Goal: Transaction & Acquisition: Purchase product/service

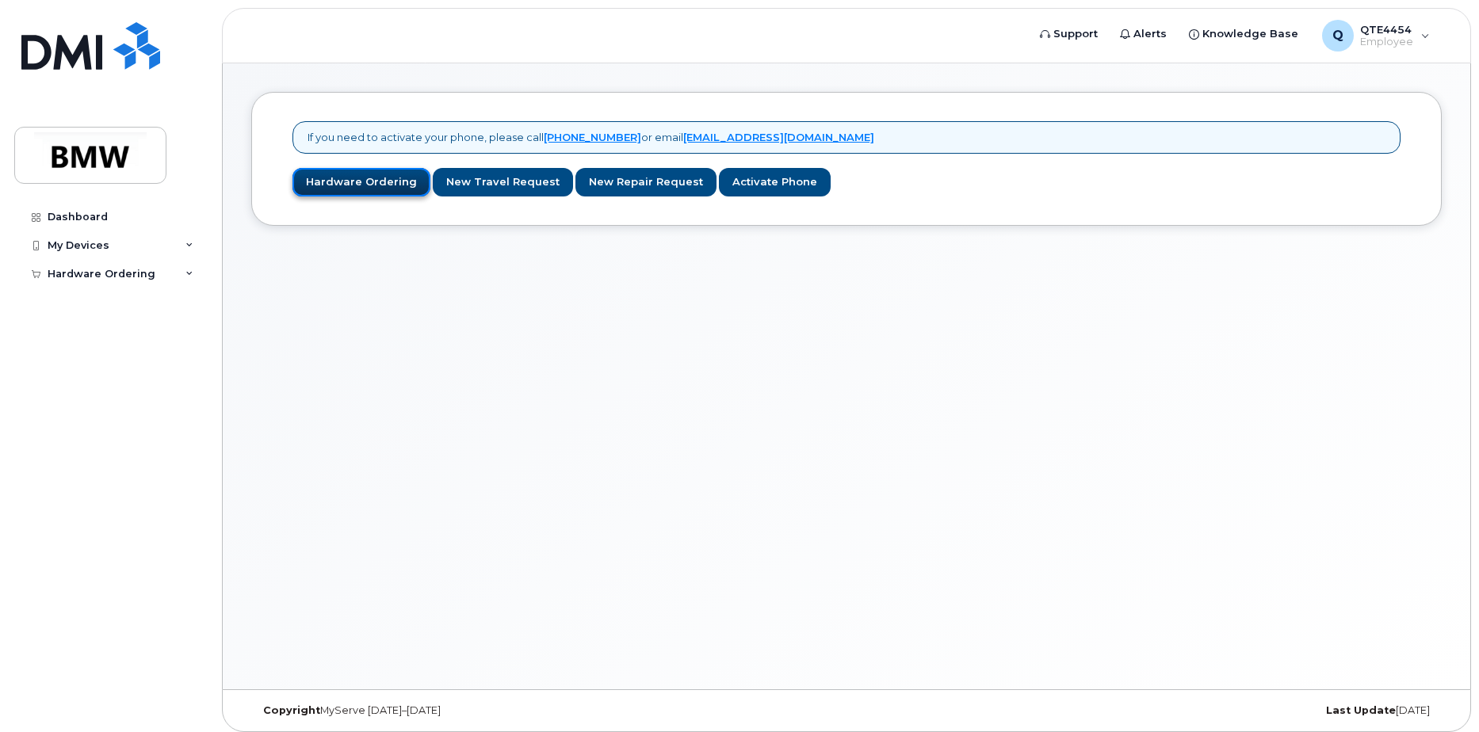
click at [322, 176] on link "Hardware Ordering" at bounding box center [361, 182] width 138 height 29
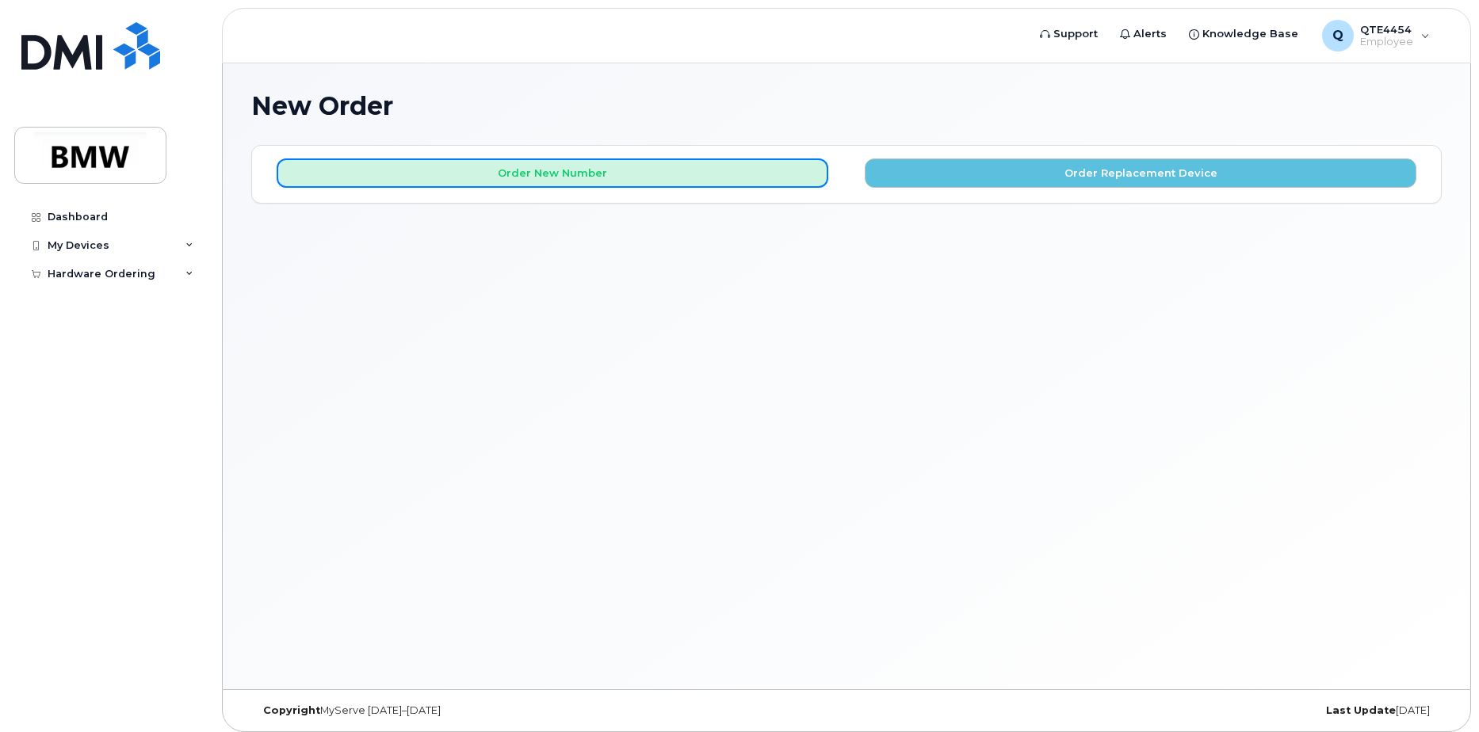
click at [322, 176] on button "Order New Number" at bounding box center [552, 172] width 551 height 29
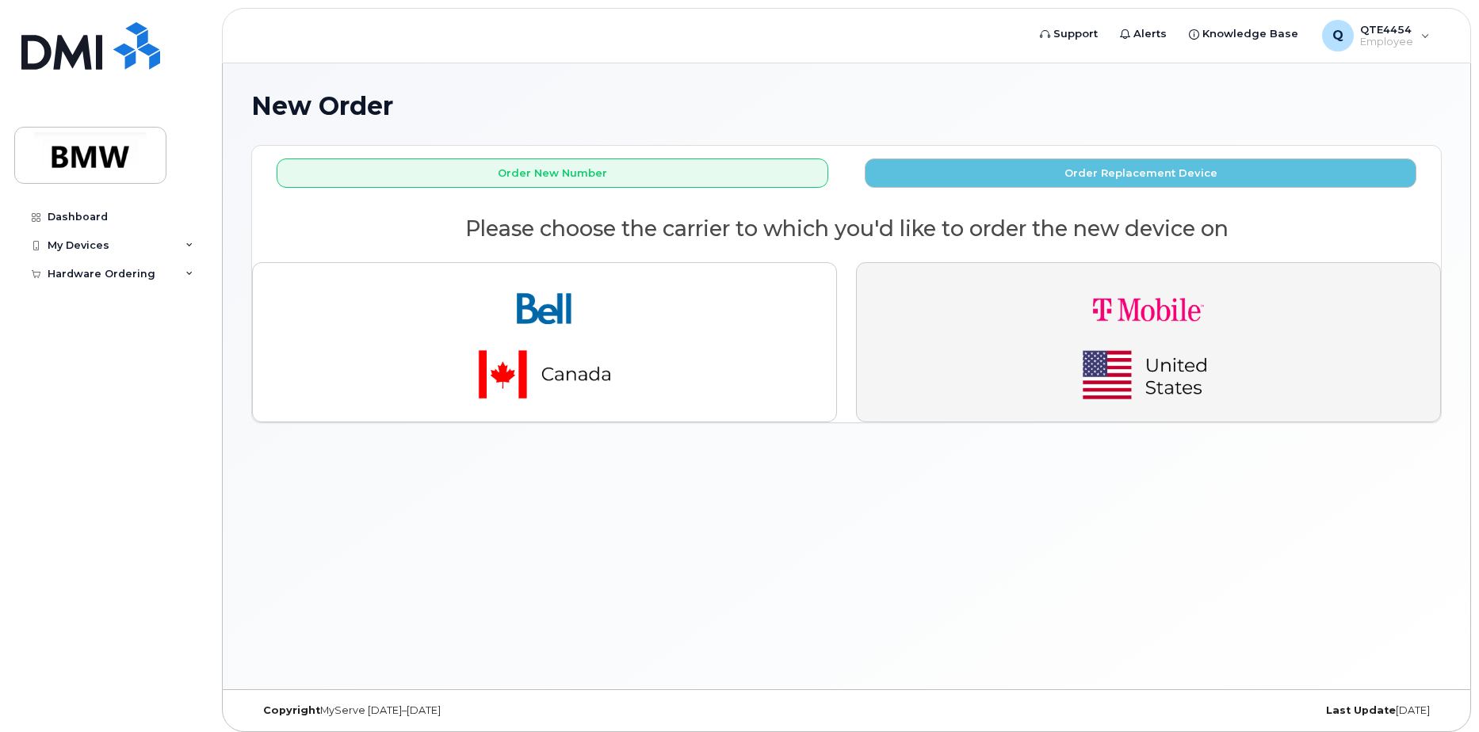
click at [961, 266] on button "button" at bounding box center [1148, 342] width 585 height 160
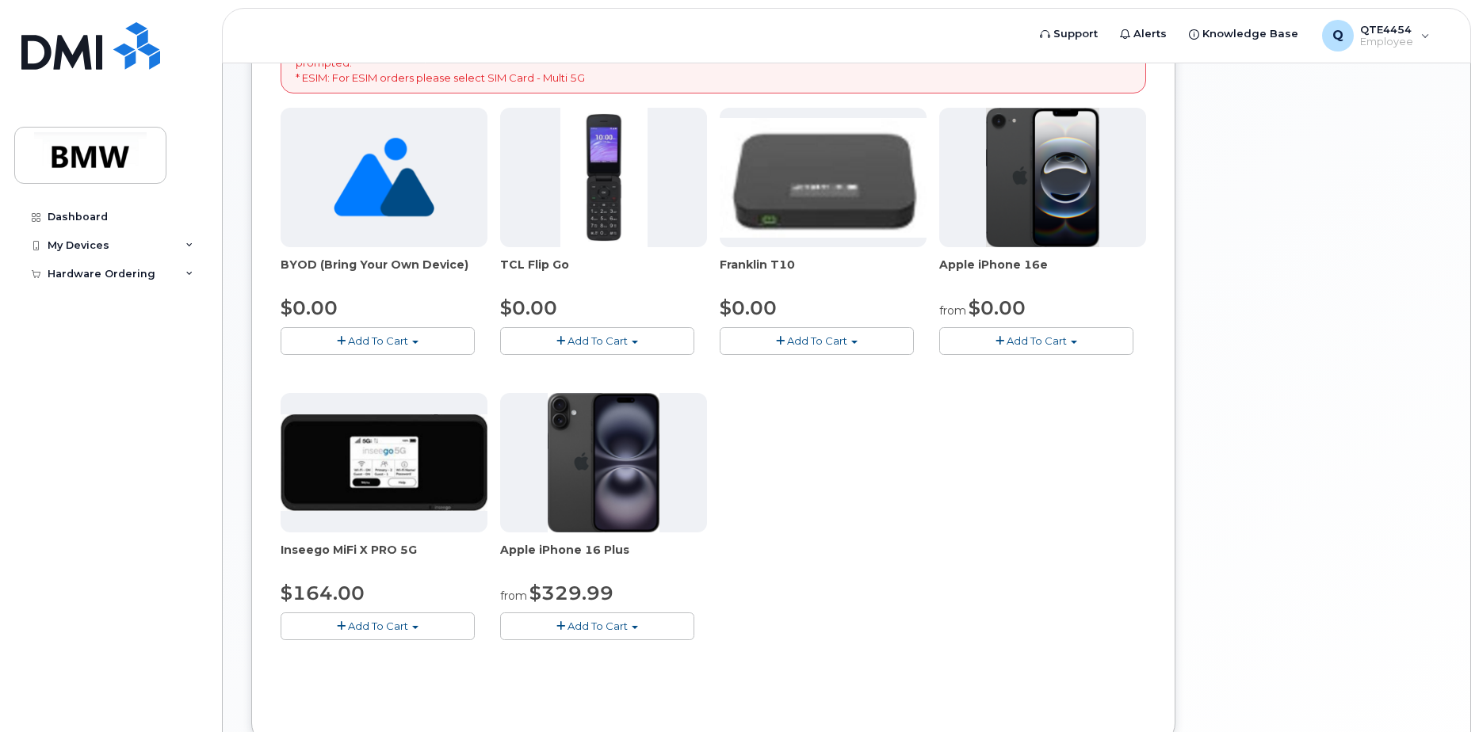
scroll to position [322, 0]
click at [1067, 342] on button "Add To Cart" at bounding box center [1036, 340] width 194 height 28
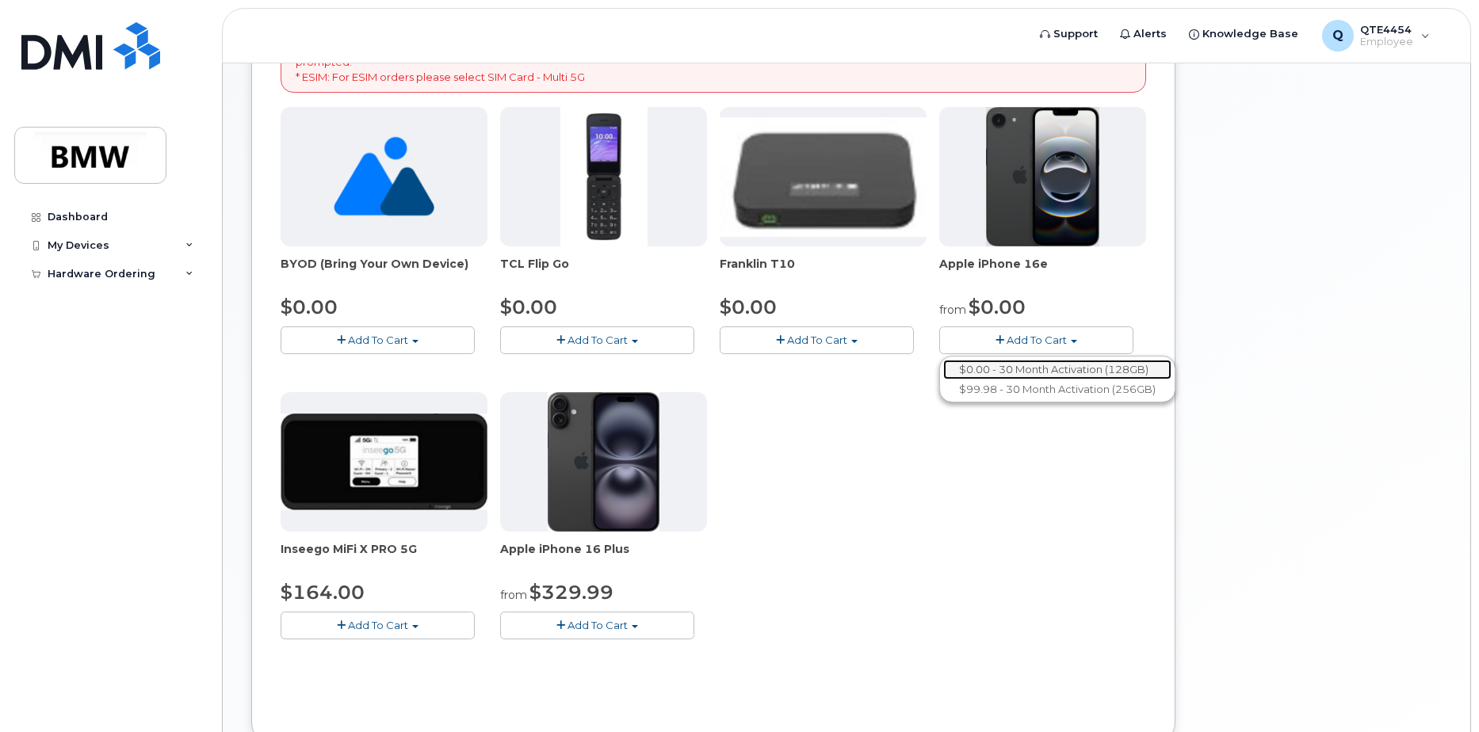
click at [1078, 364] on link "$0.00 - 30 Month Activation (128GB)" at bounding box center [1057, 370] width 228 height 20
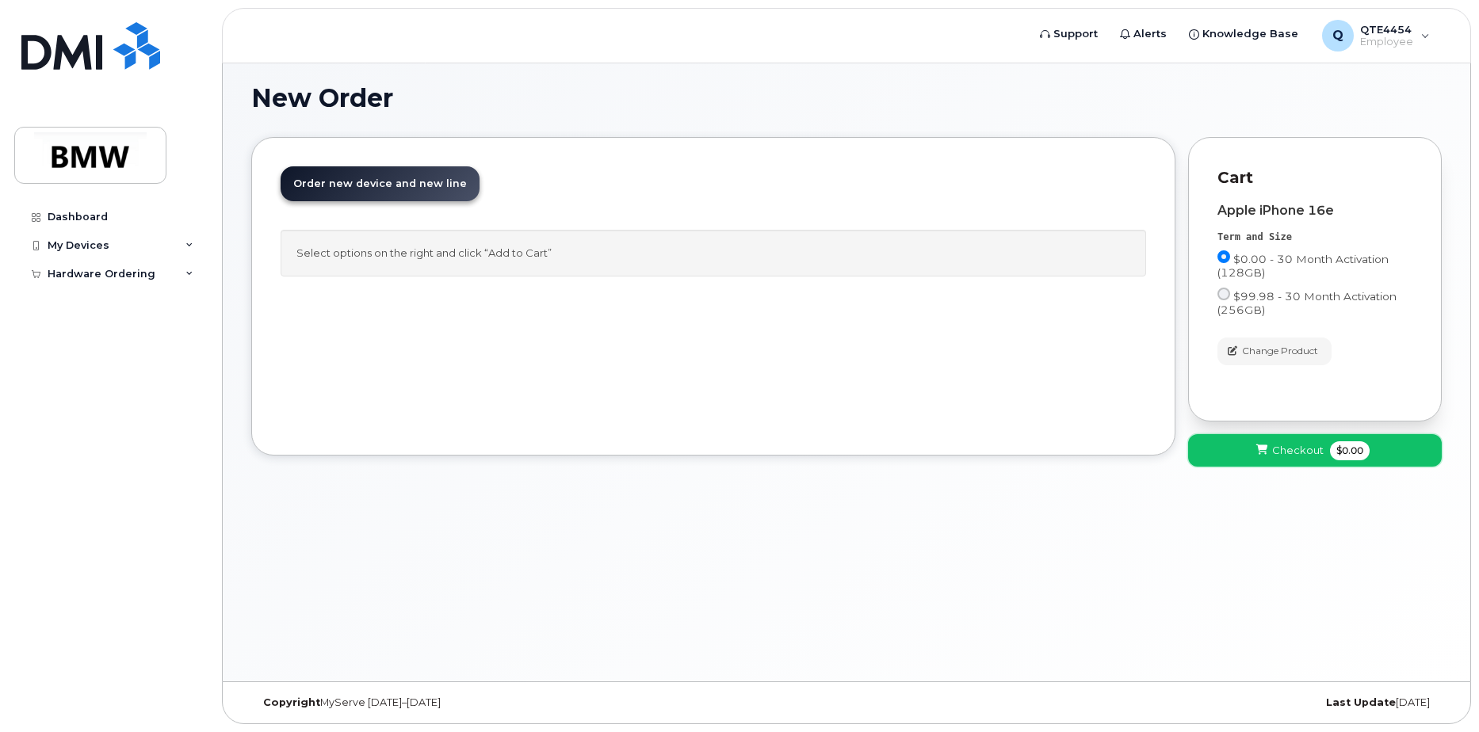
click at [1271, 443] on button "Checkout $0.00" at bounding box center [1315, 450] width 254 height 32
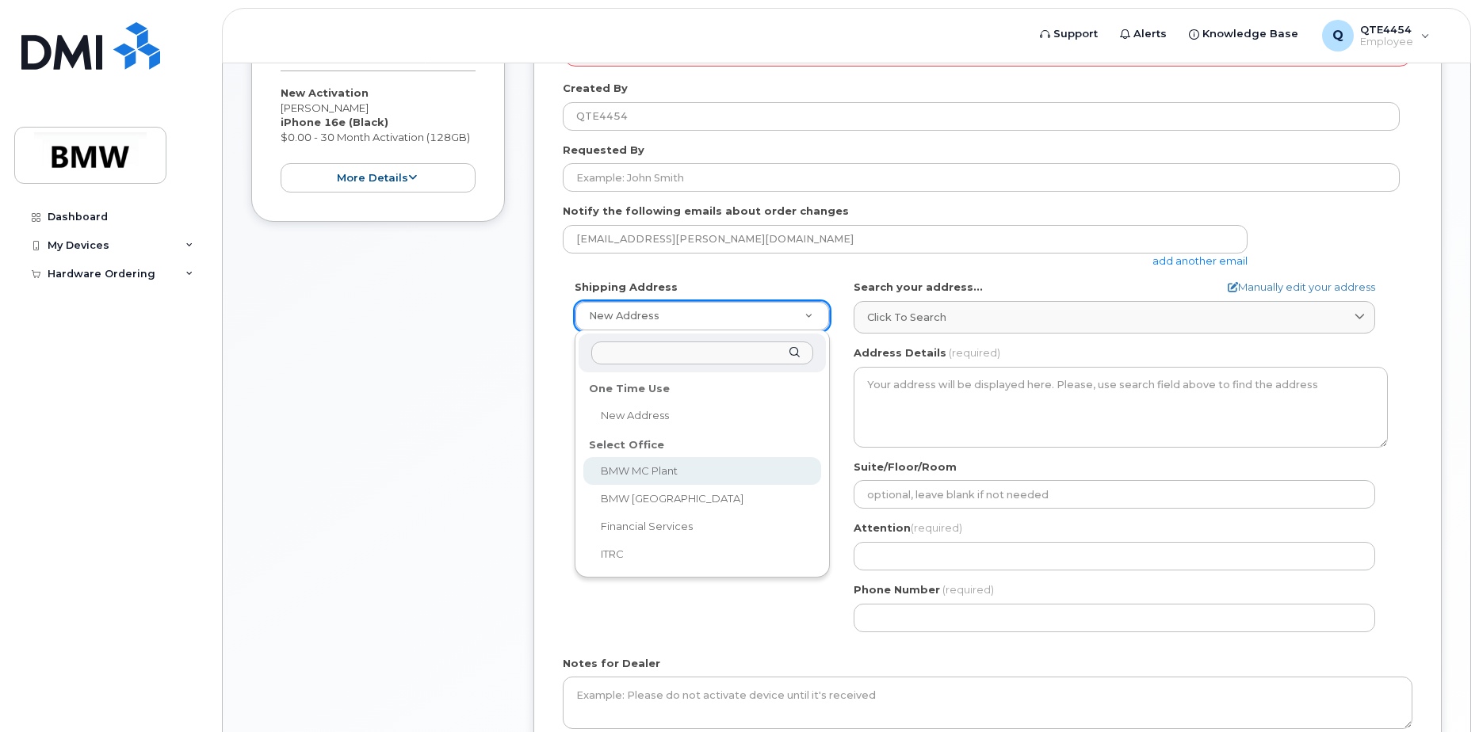
scroll to position [312, 0]
select select
type textarea "1400 Highway 101 S GREER SC 29651-6731 UNITED STATES Greer South Carolina 29651…"
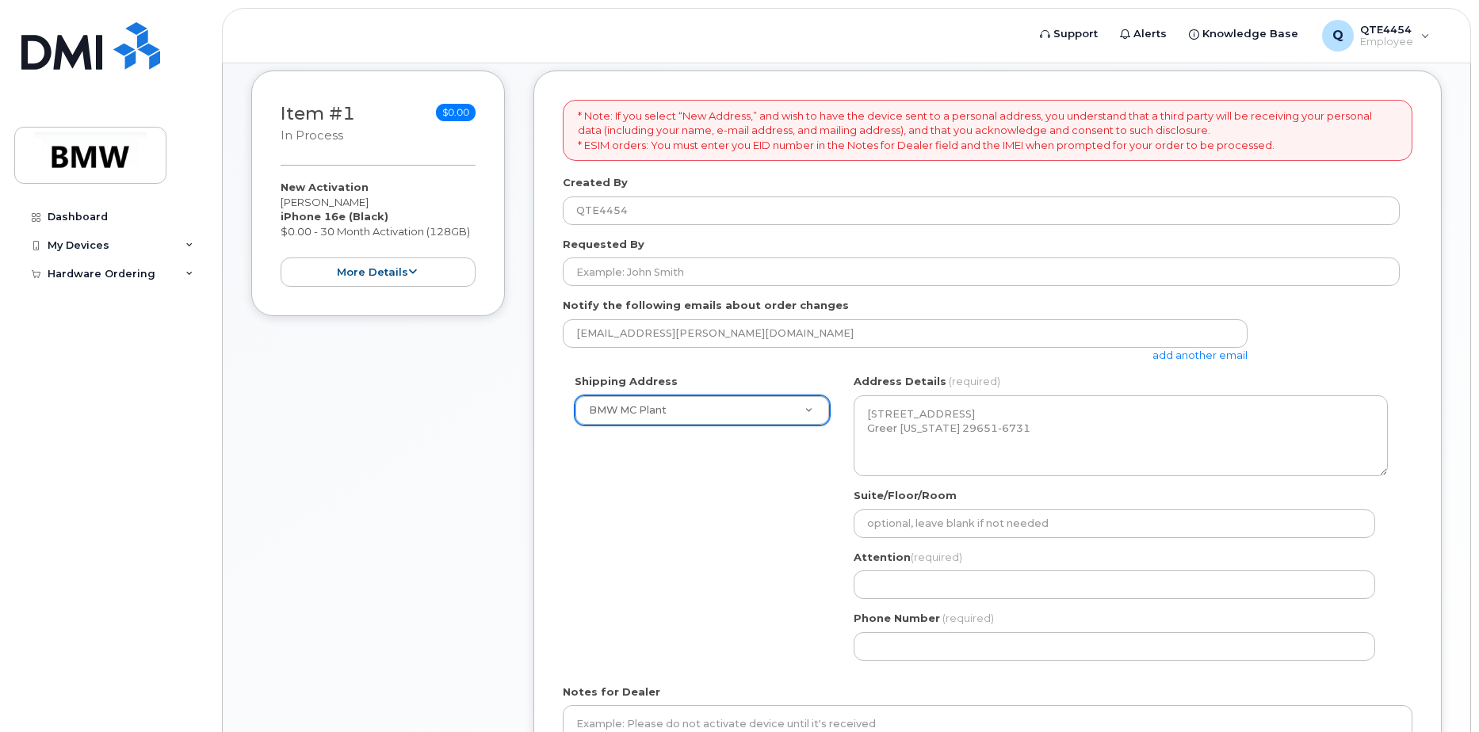
scroll to position [216, 0]
click at [356, 273] on button "more details" at bounding box center [377, 272] width 195 height 29
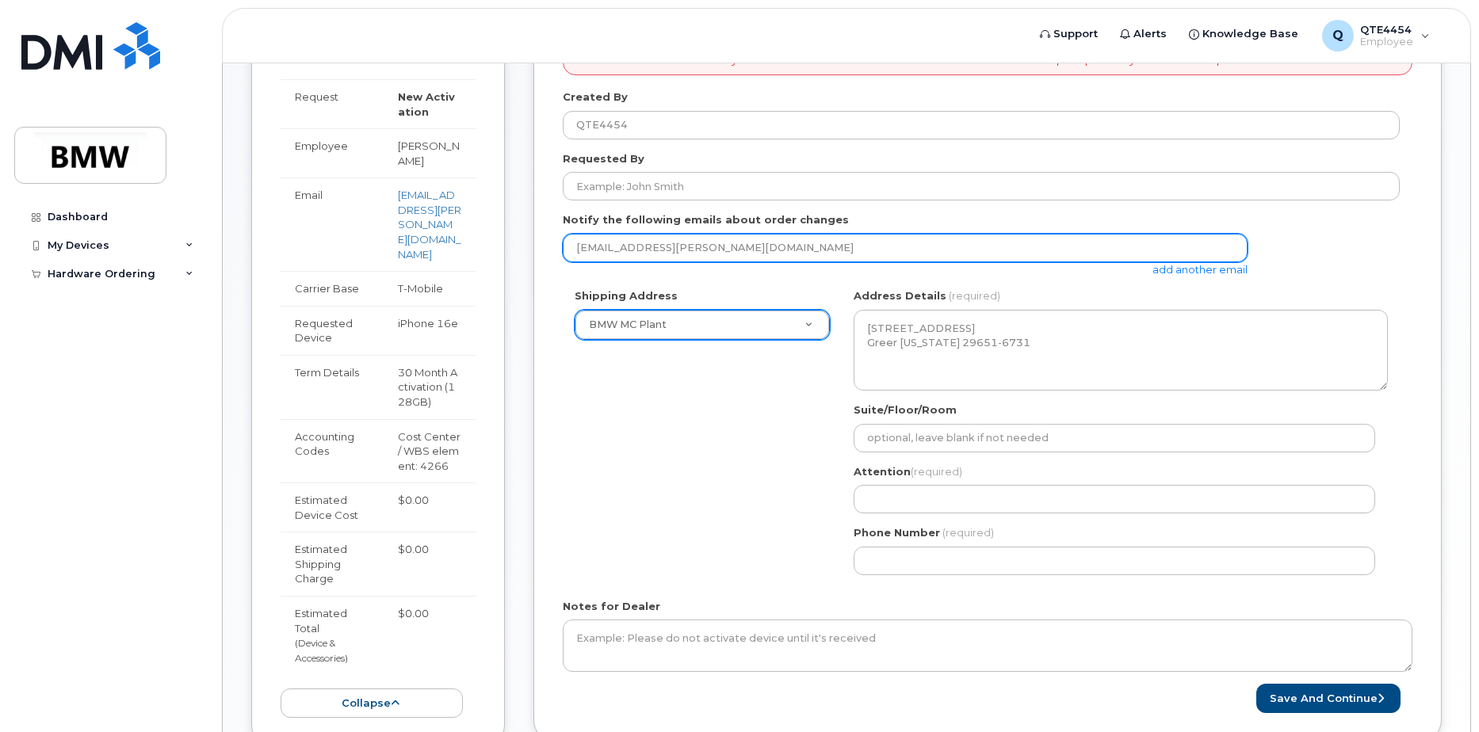
scroll to position [303, 0]
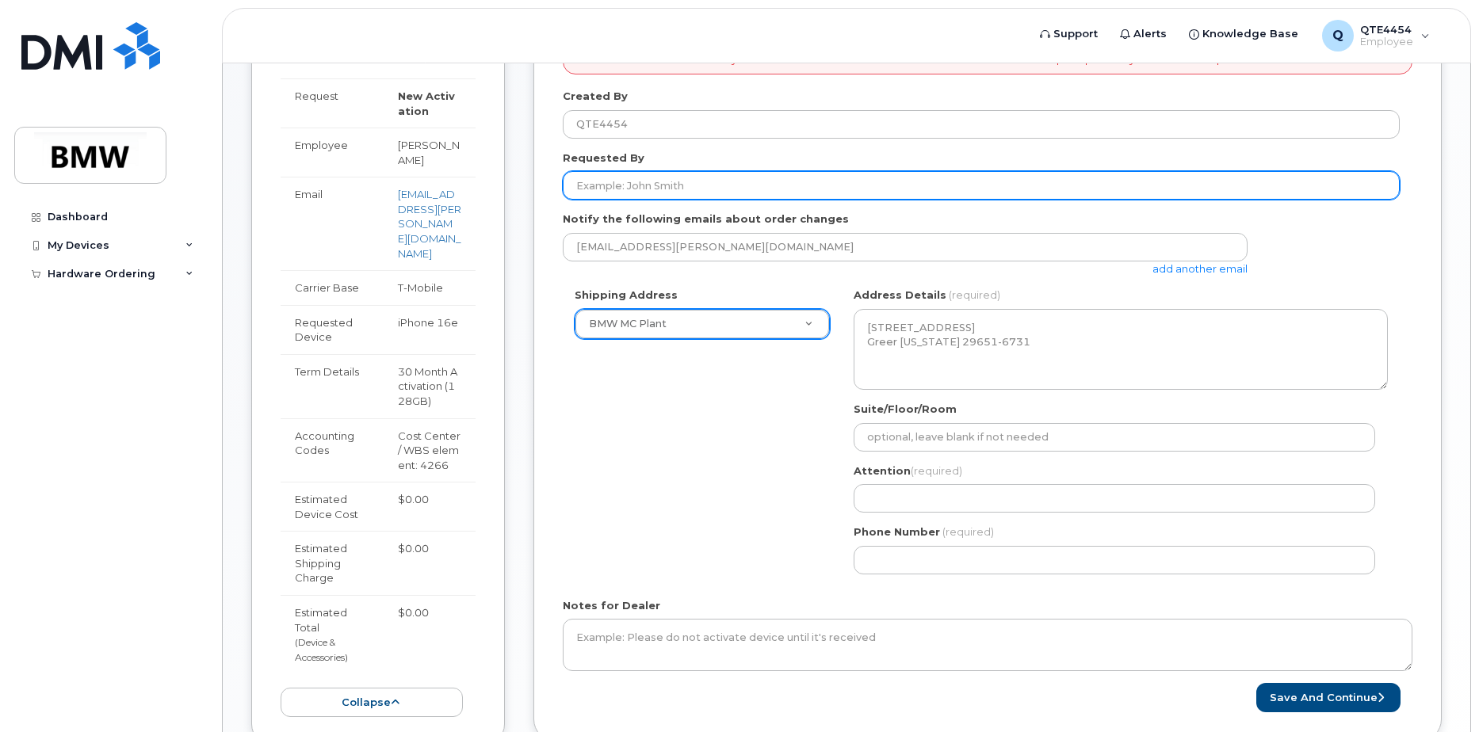
click at [658, 190] on input "Requested By" at bounding box center [981, 185] width 837 height 29
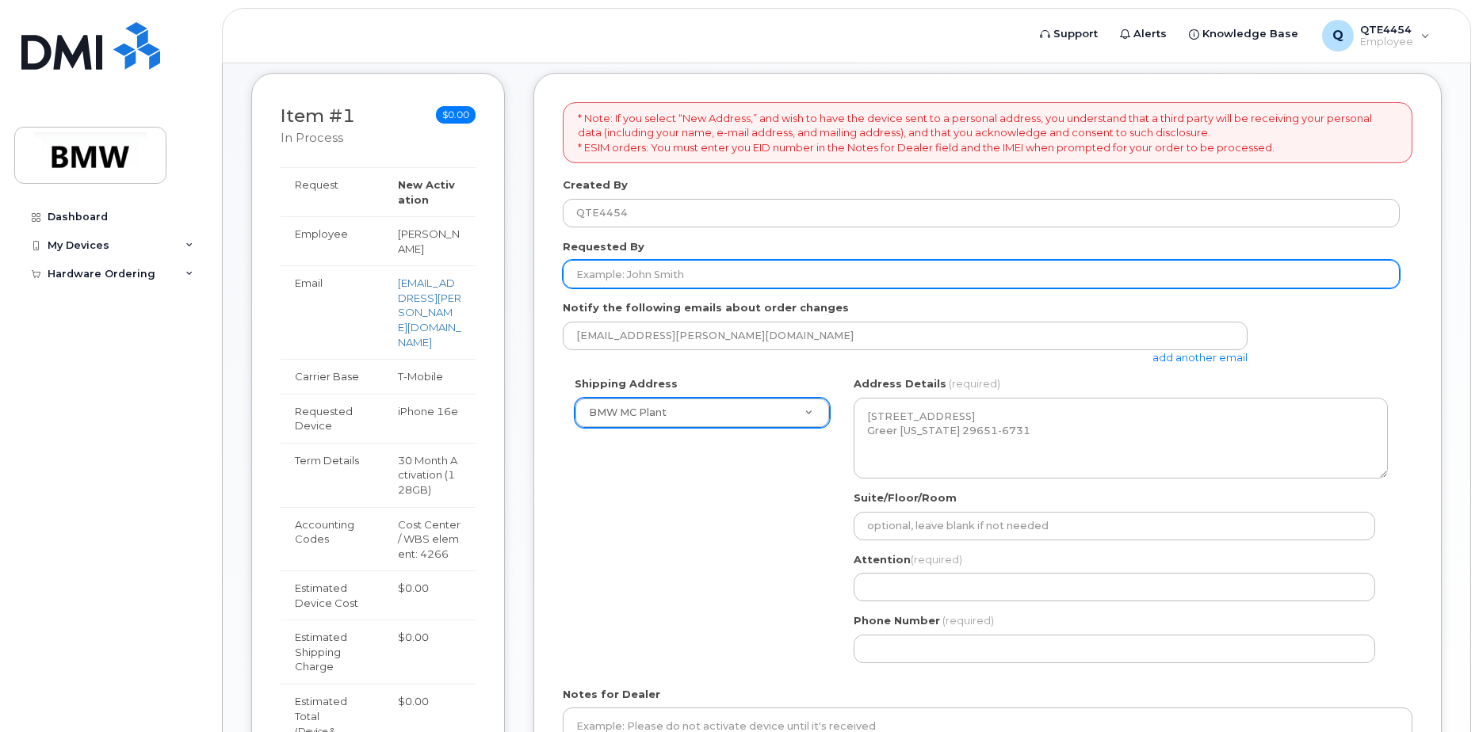
scroll to position [216, 0]
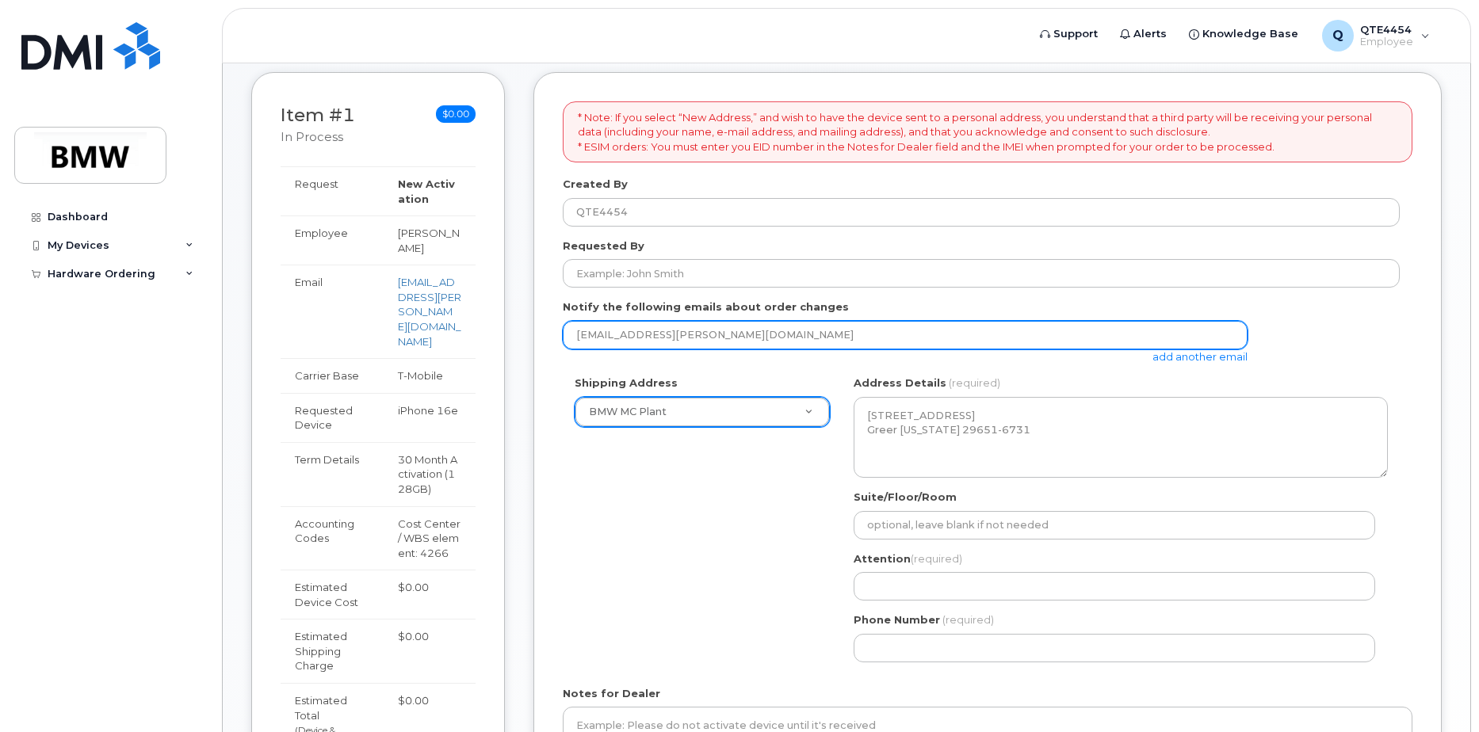
click at [857, 326] on input "[EMAIL_ADDRESS][PERSON_NAME][DOMAIN_NAME]" at bounding box center [905, 335] width 685 height 29
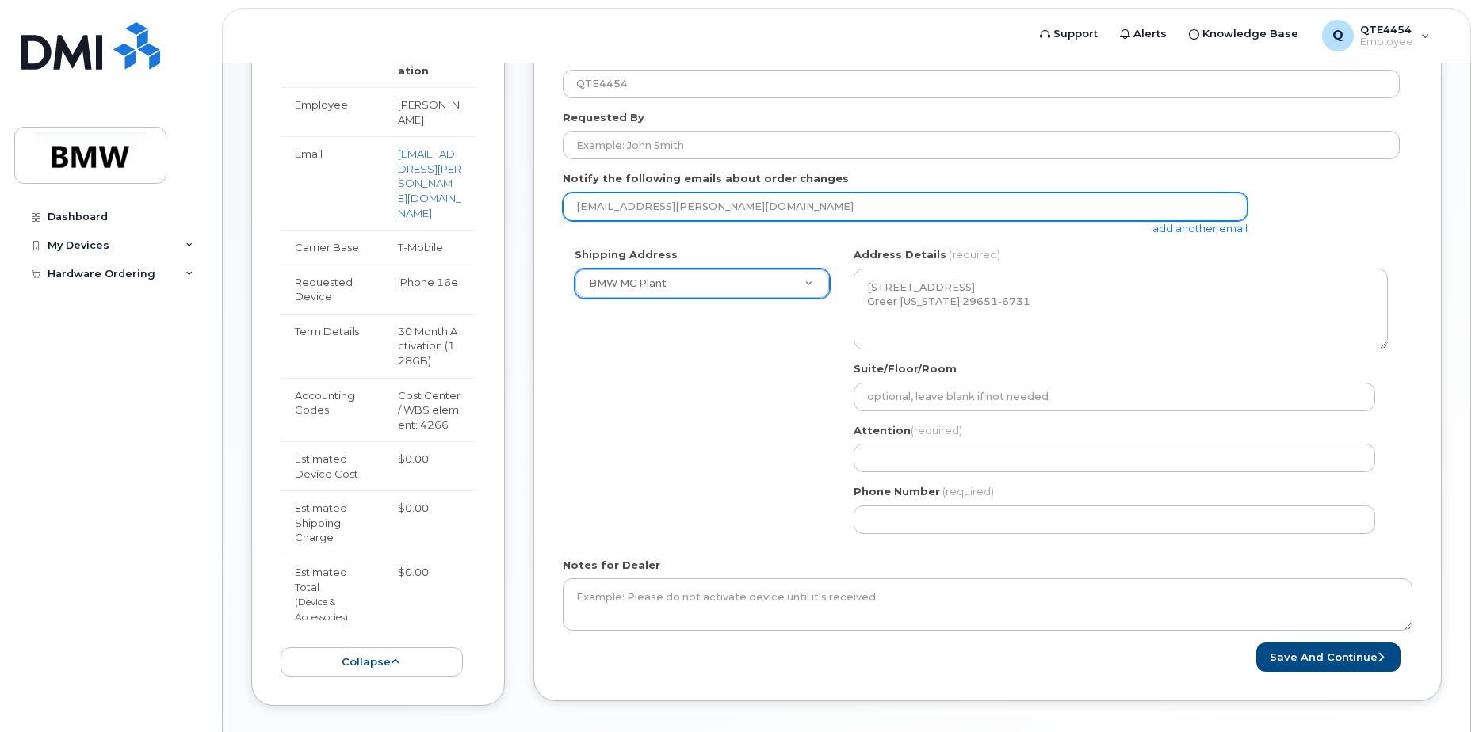
scroll to position [345, 0]
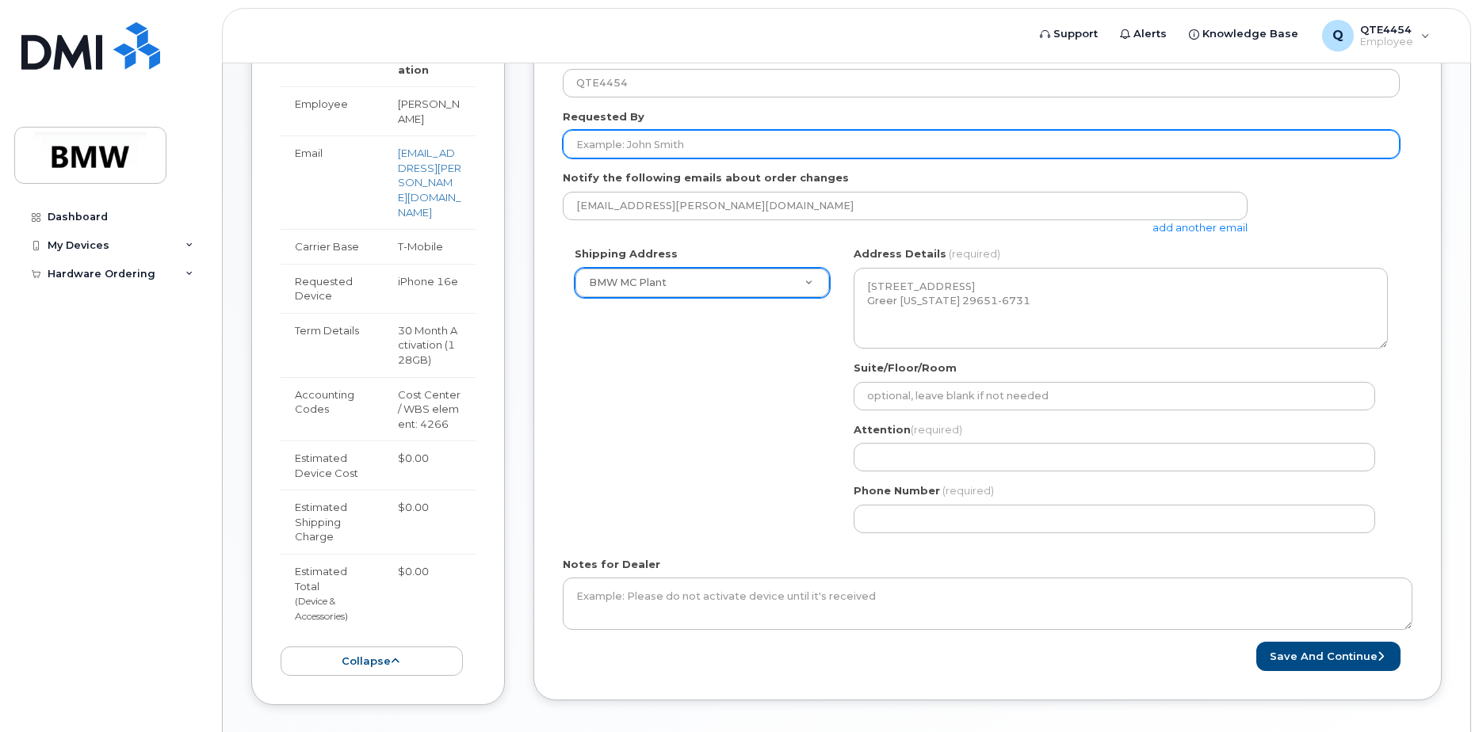
click at [658, 147] on input "Requested By" at bounding box center [981, 144] width 837 height 29
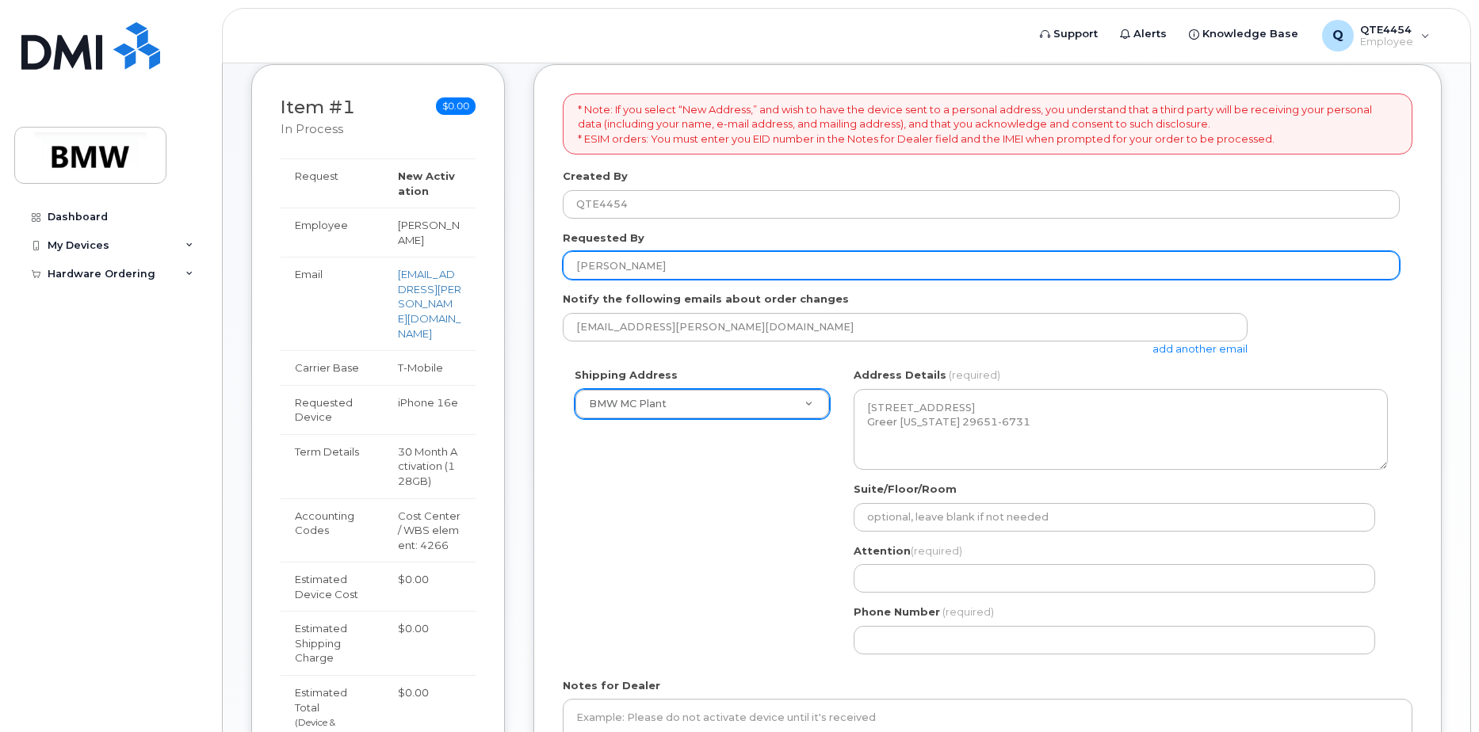
scroll to position [222, 0]
type input "[PERSON_NAME]"
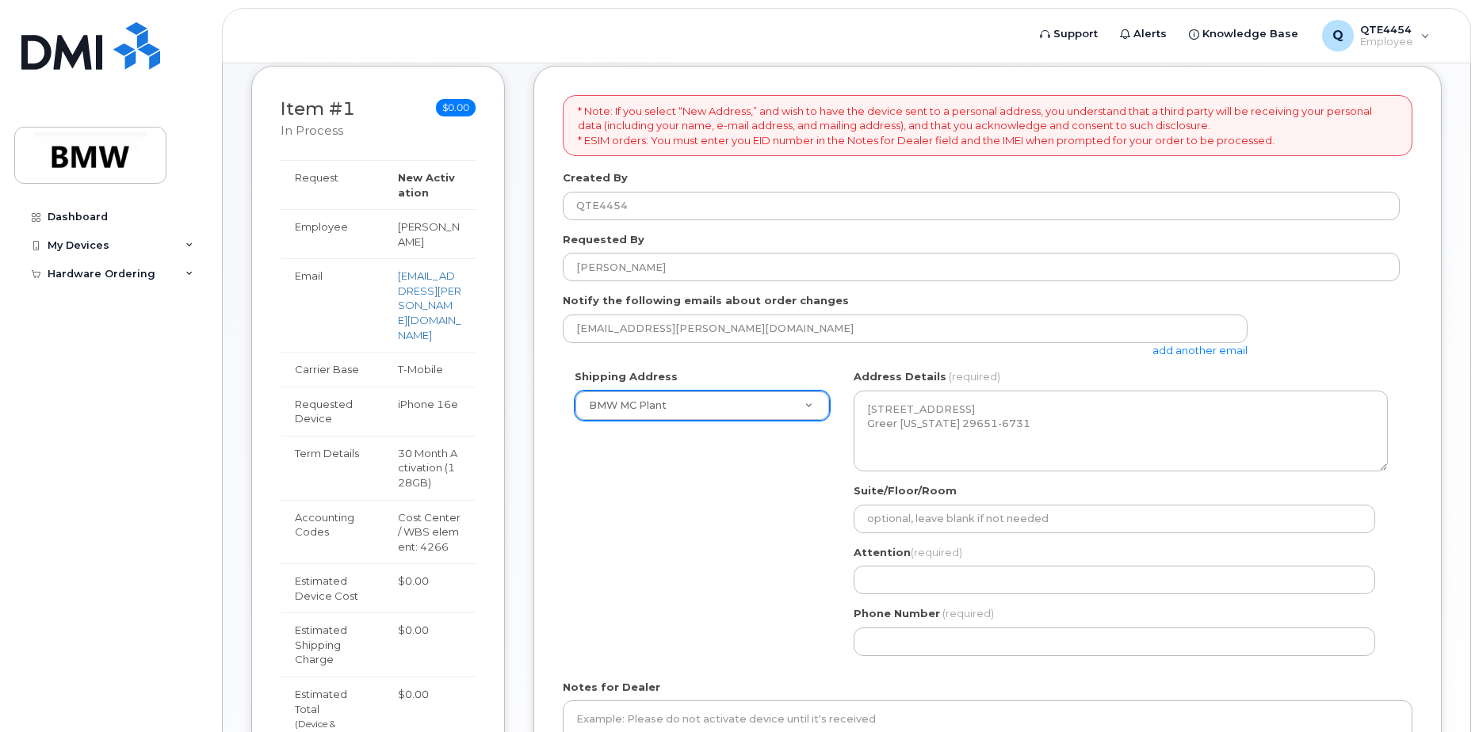
click at [654, 127] on p "* Note: If you select “New Address,” and wish to have the device sent to a pers…" at bounding box center [987, 126] width 819 height 44
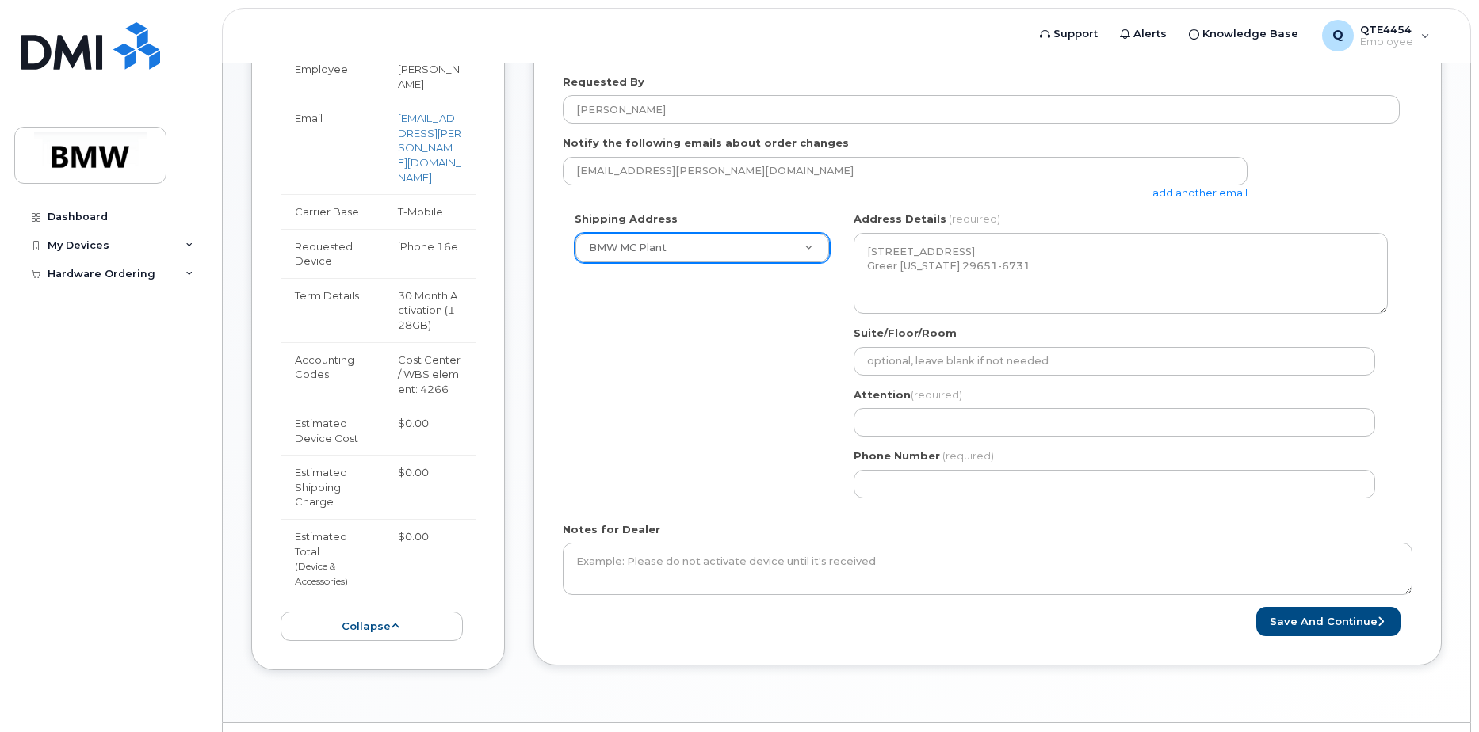
scroll to position [416, 0]
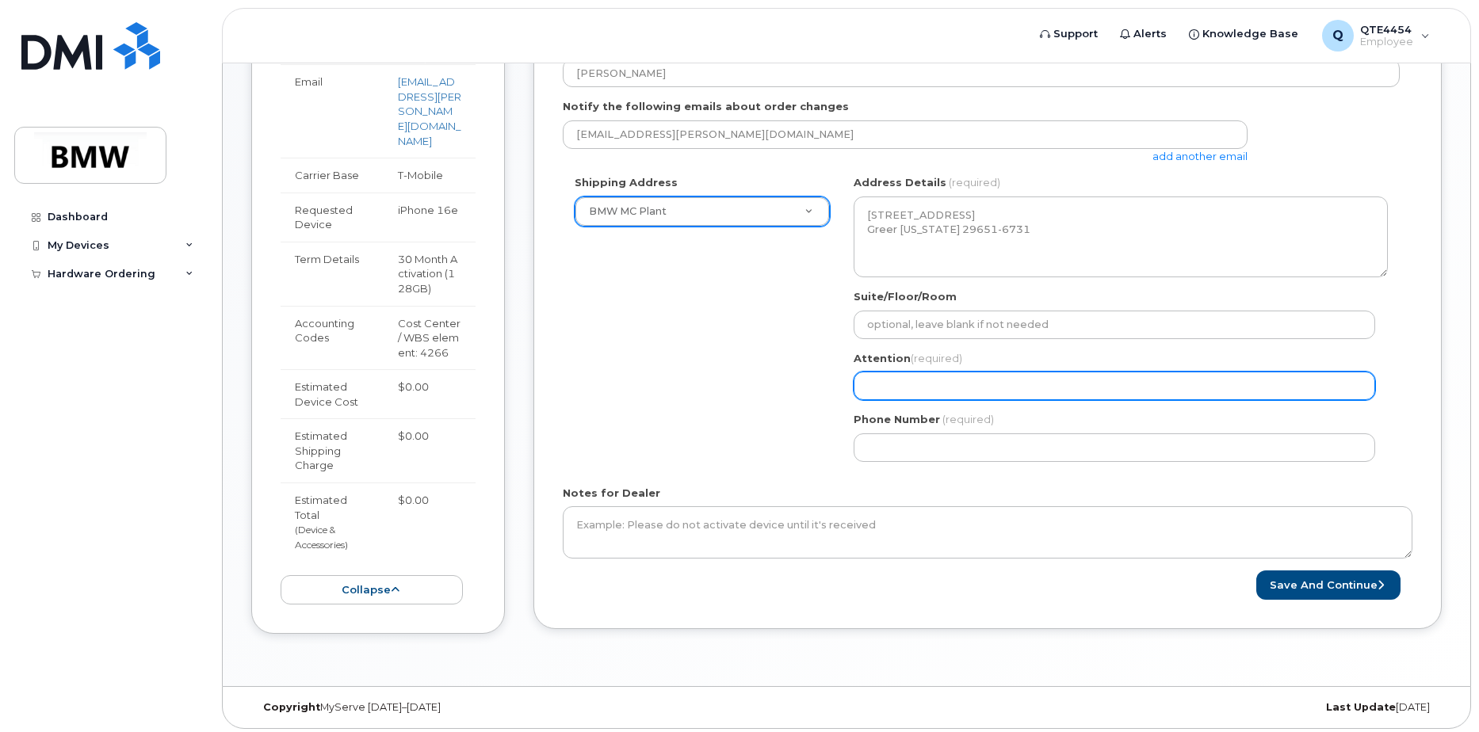
click at [920, 388] on input "Attention (required)" at bounding box center [1113, 386] width 521 height 29
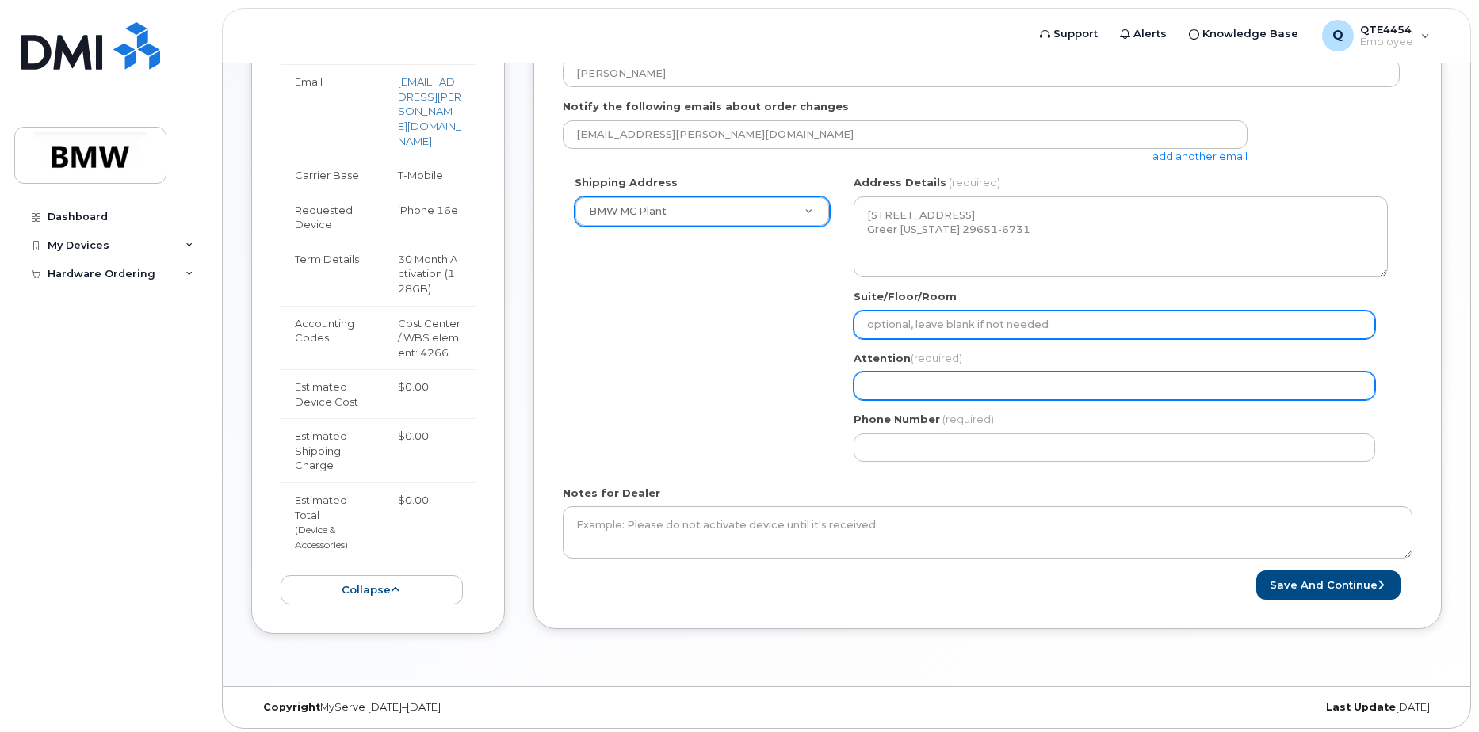
drag, startPoint x: 1098, startPoint y: 336, endPoint x: 1075, endPoint y: 395, distance: 63.0
click at [1075, 395] on div "SC Greer Search your address... Manually edit your address Click to search No a…" at bounding box center [1120, 324] width 558 height 298
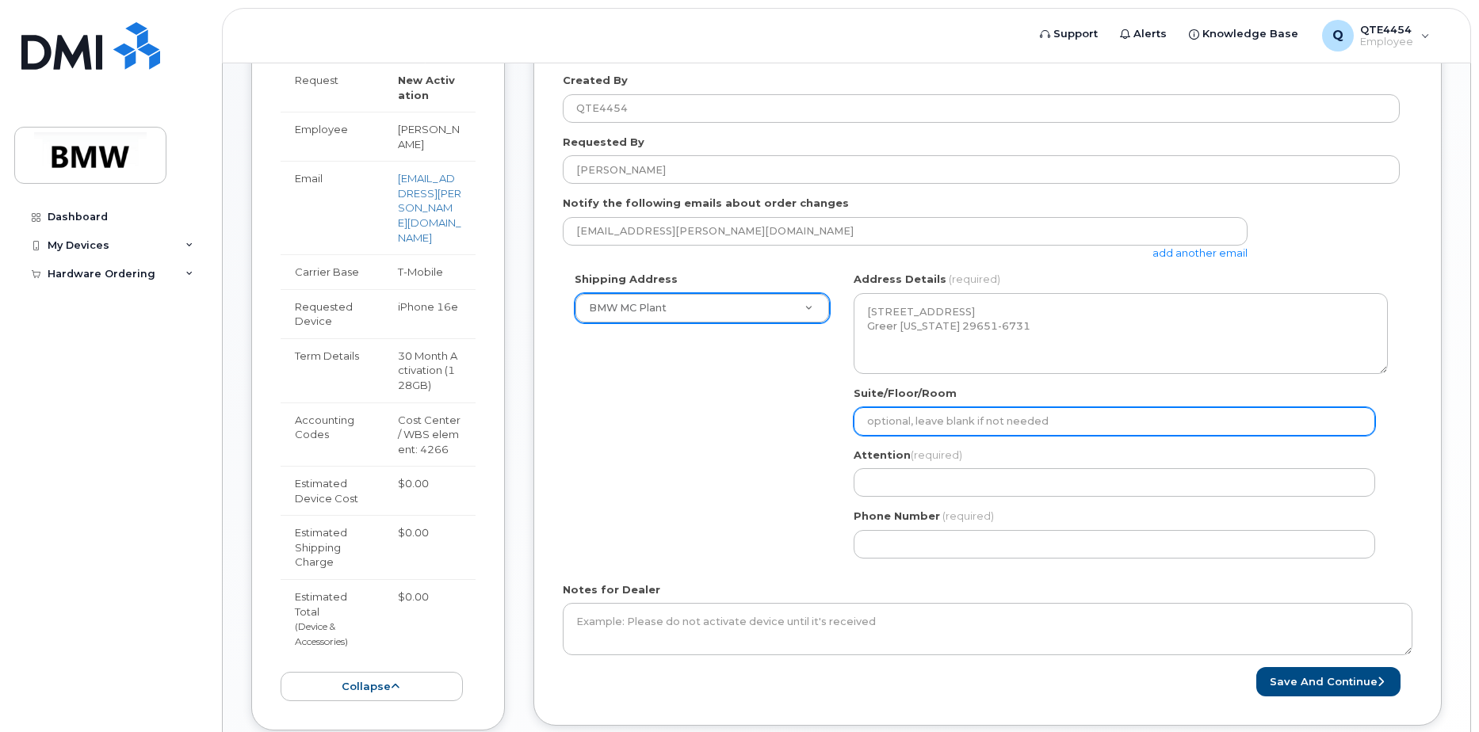
scroll to position [319, 0]
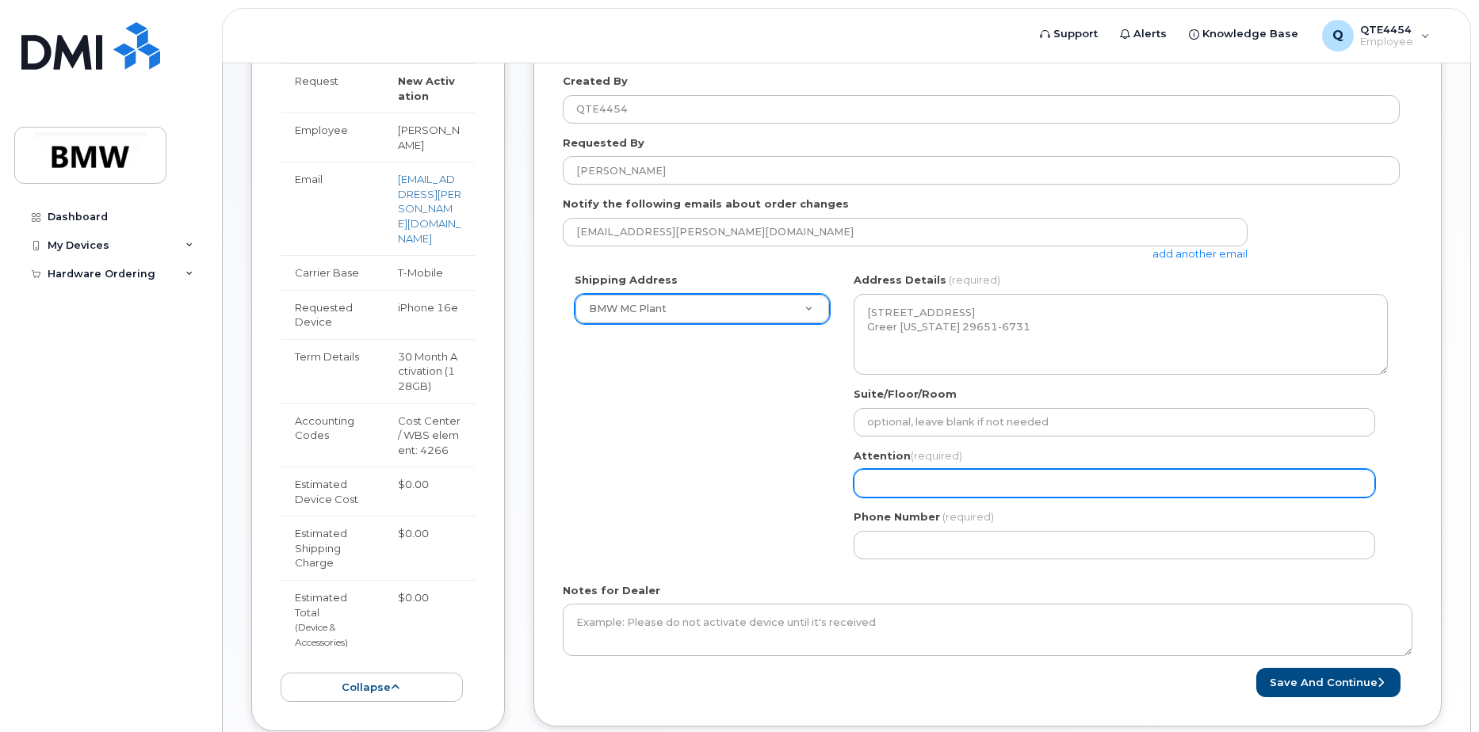
click at [1021, 469] on input "Attention (required)" at bounding box center [1113, 483] width 521 height 29
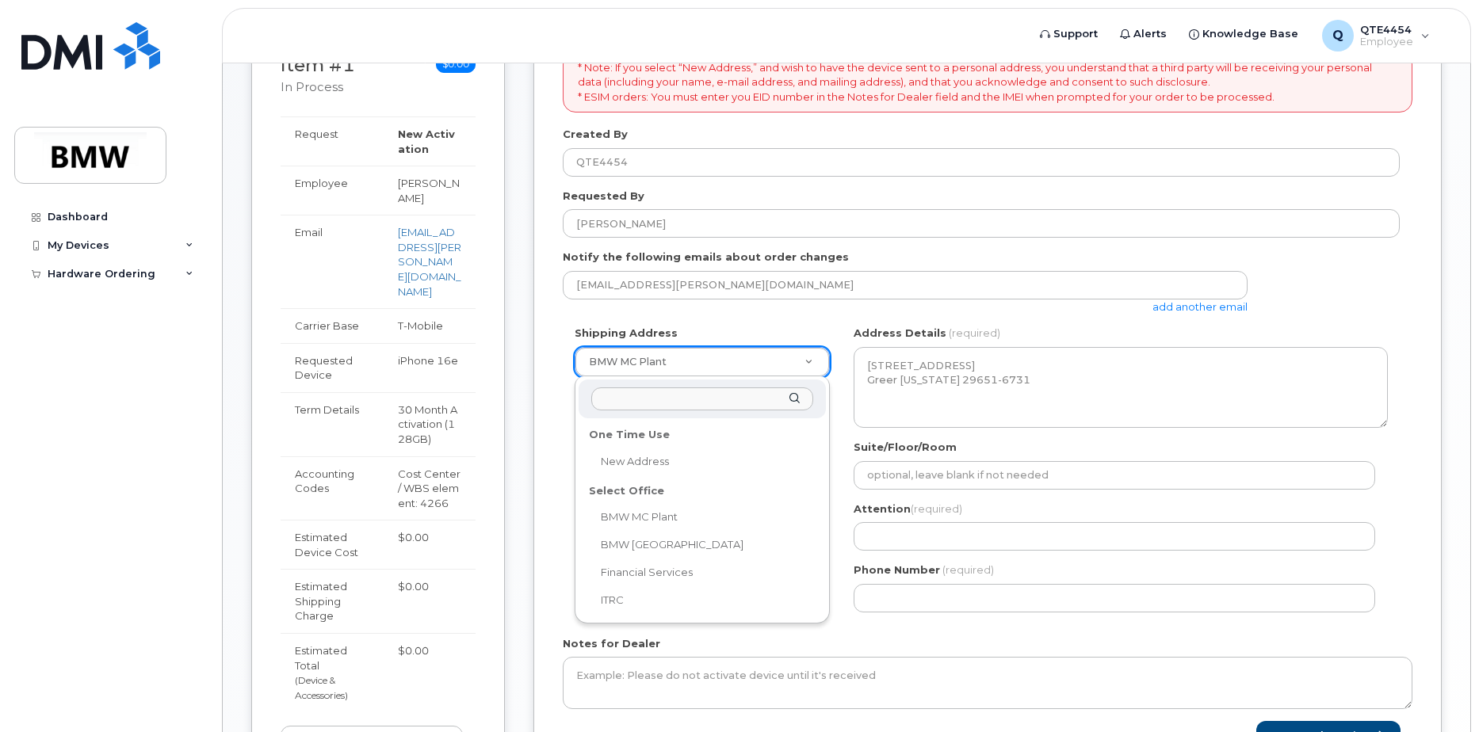
scroll to position [264, 0]
drag, startPoint x: 667, startPoint y: 372, endPoint x: 880, endPoint y: 343, distance: 214.4
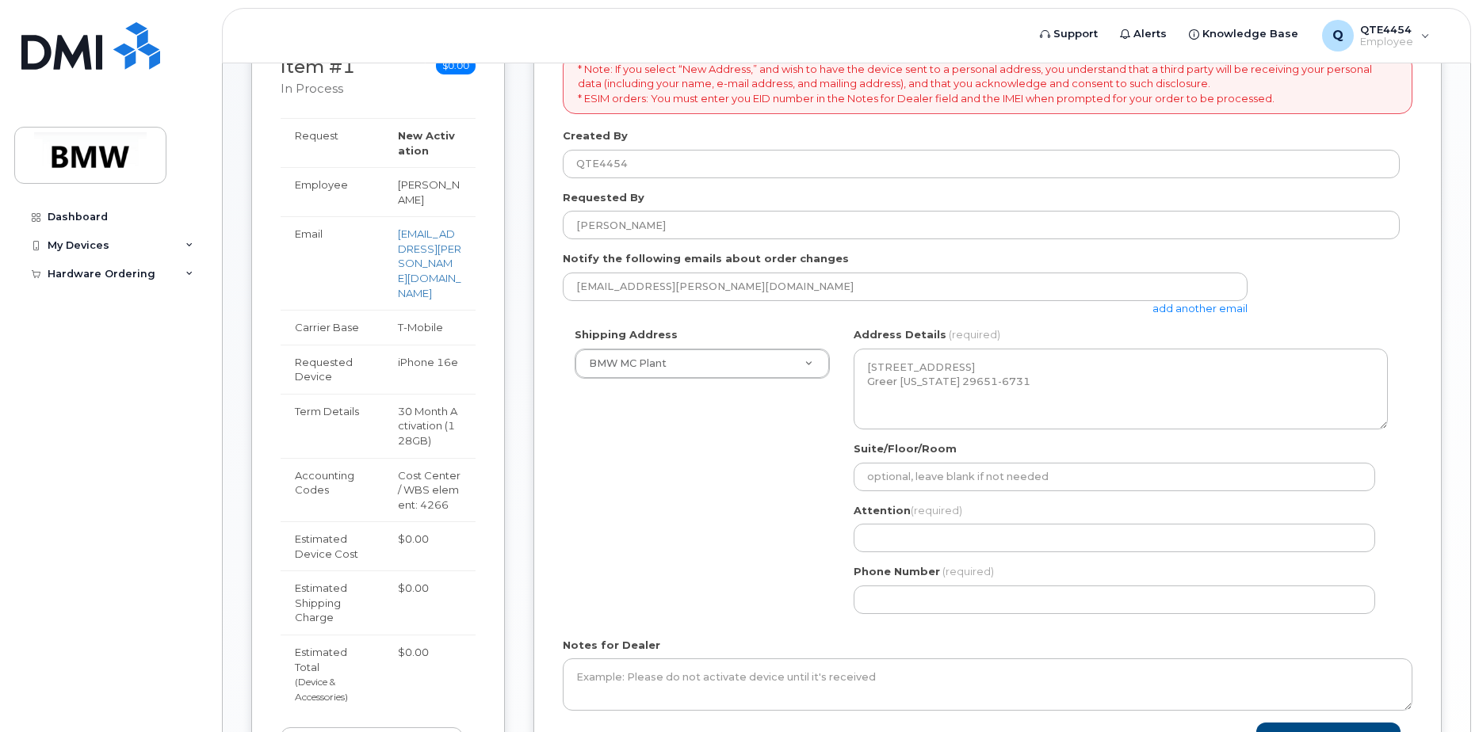
click at [1028, 326] on form "* Note: If you select “New Address,” and wish to have the device sent to a pers…" at bounding box center [987, 402] width 849 height 699
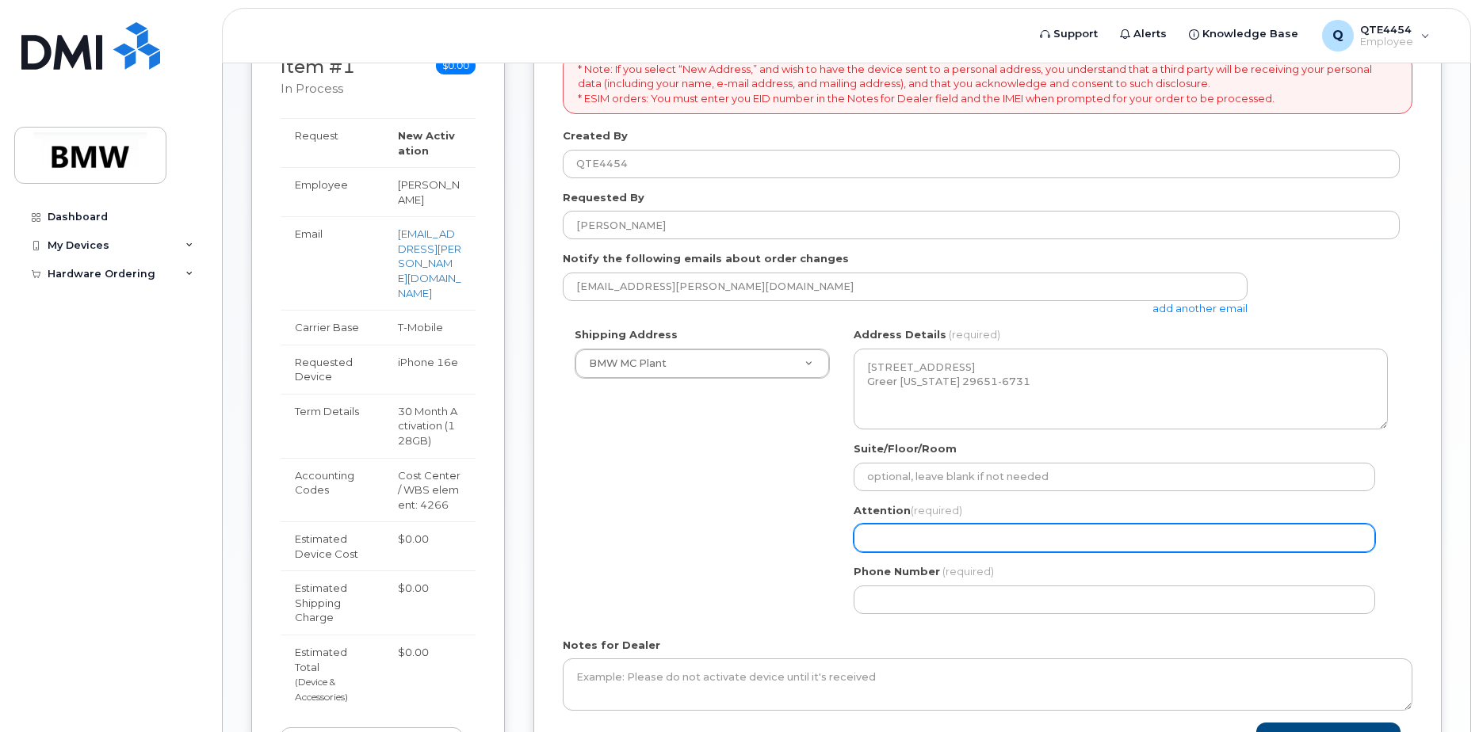
click at [972, 530] on input "Attention (required)" at bounding box center [1113, 538] width 521 height 29
select select
type input "j"
select select
type input "ja"
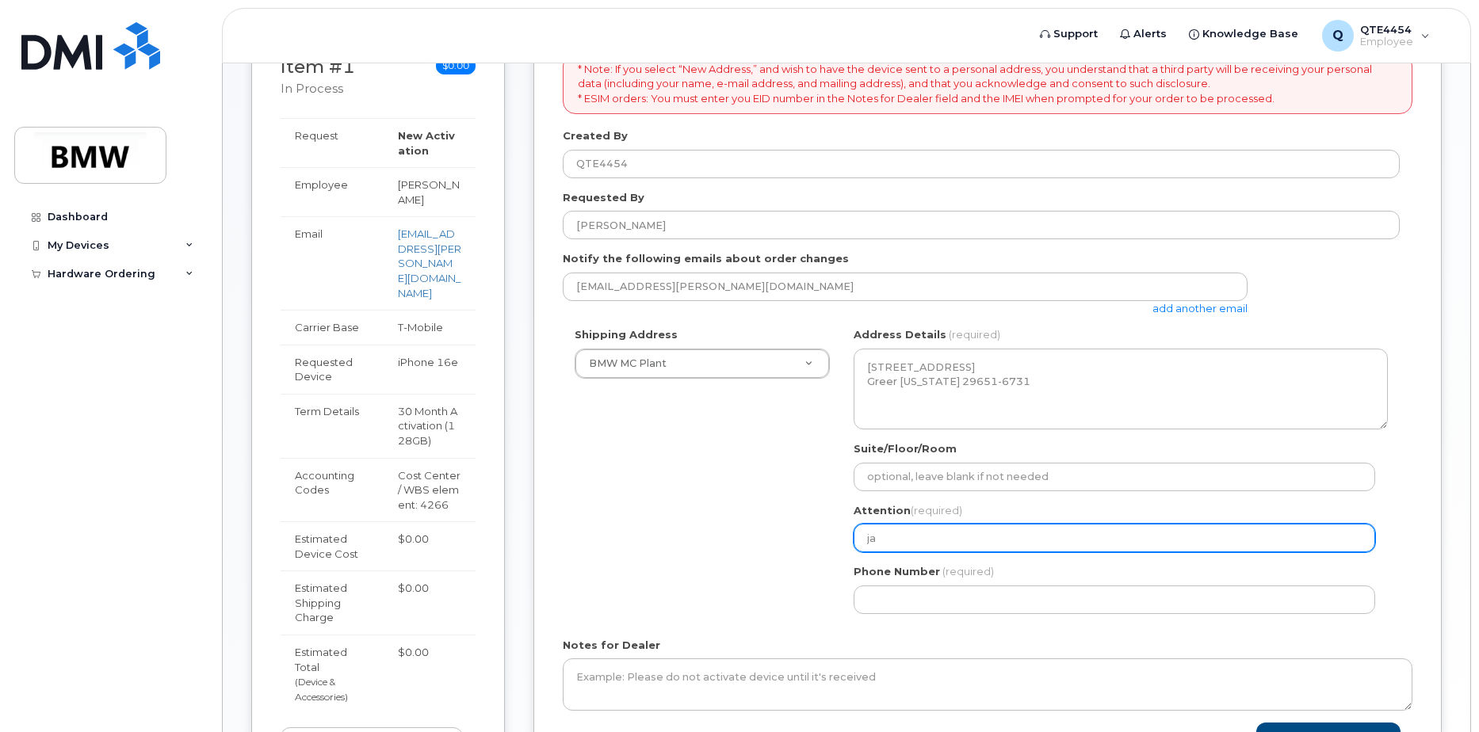
select select
type input "j"
select select
type input "J"
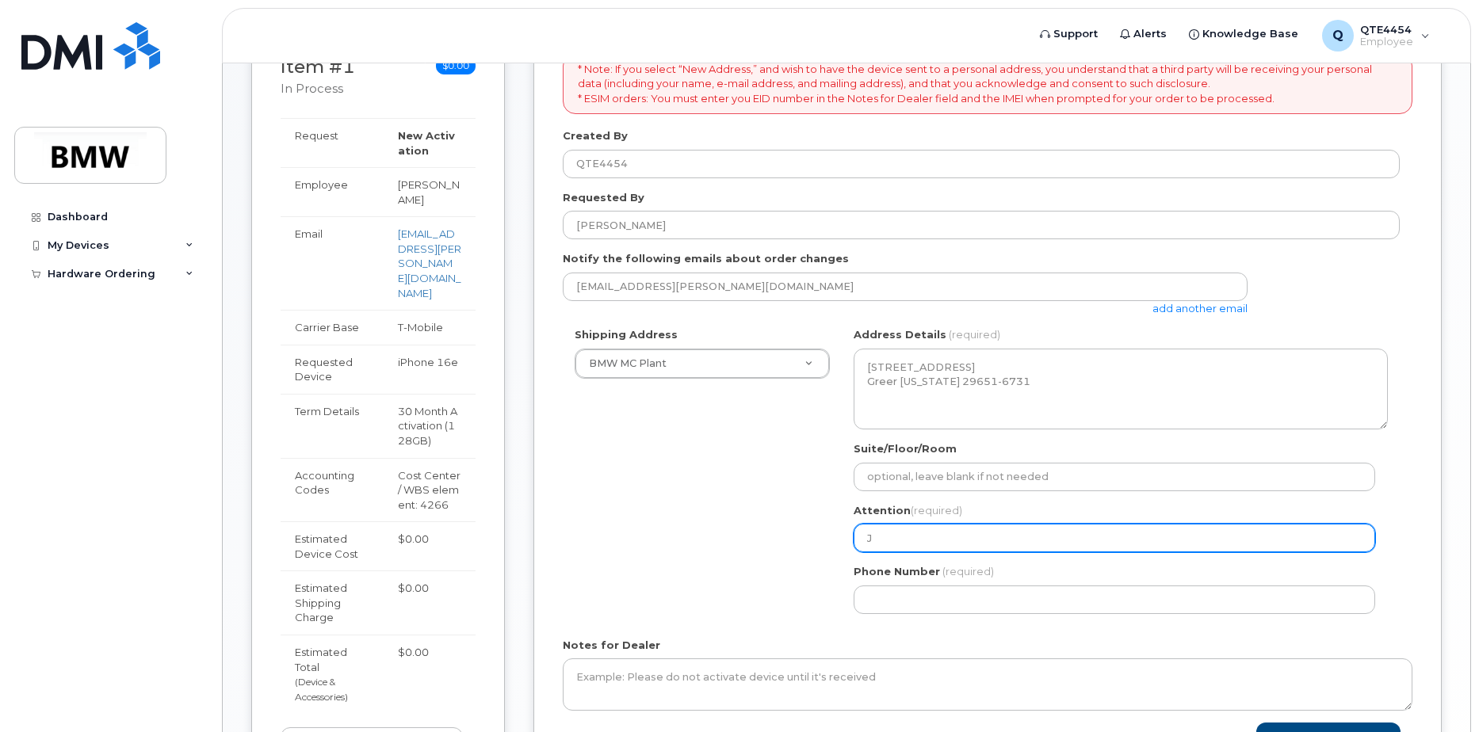
select select
type input "Jay"
select select
type input "Jayl"
select select
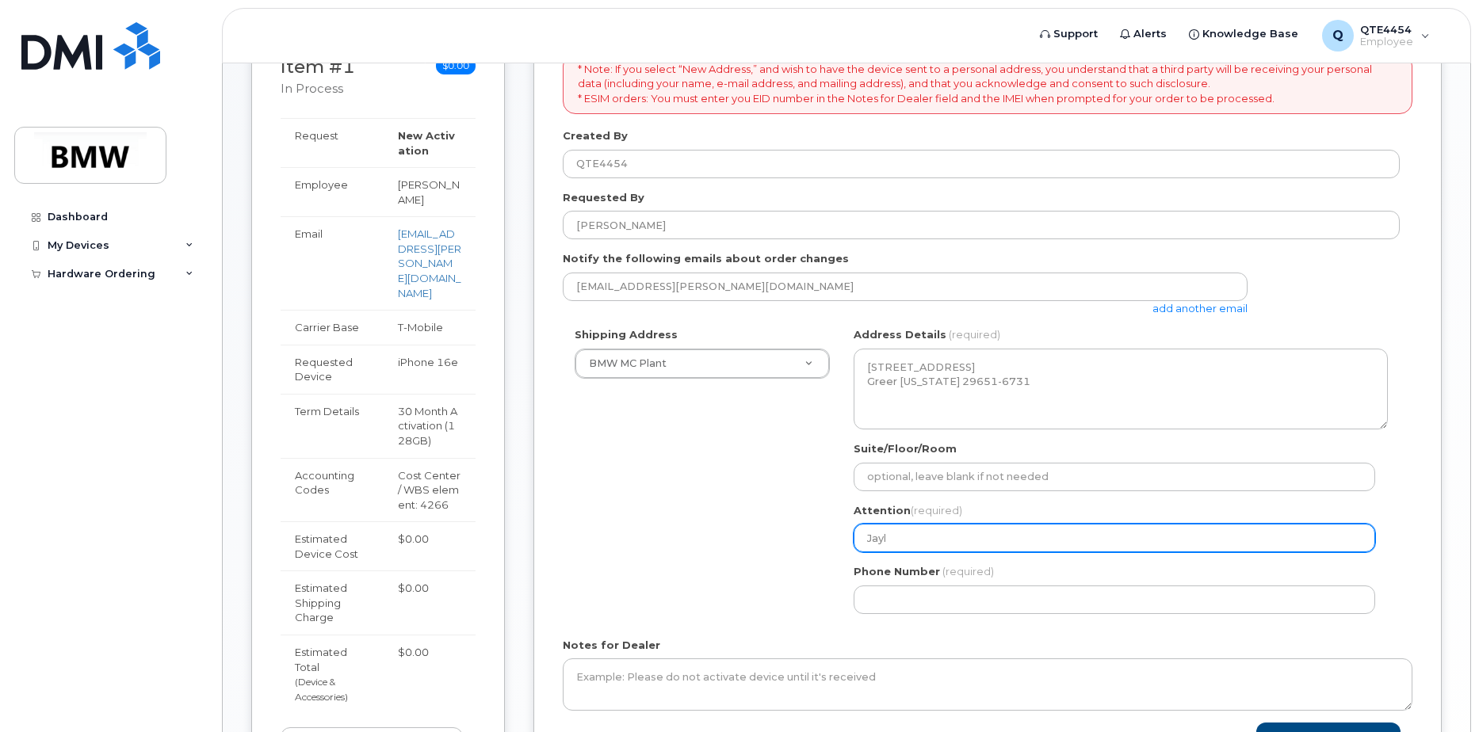
type input "Jayli"
select select
type input "Jaylin"
select select
type input "Jaylinn"
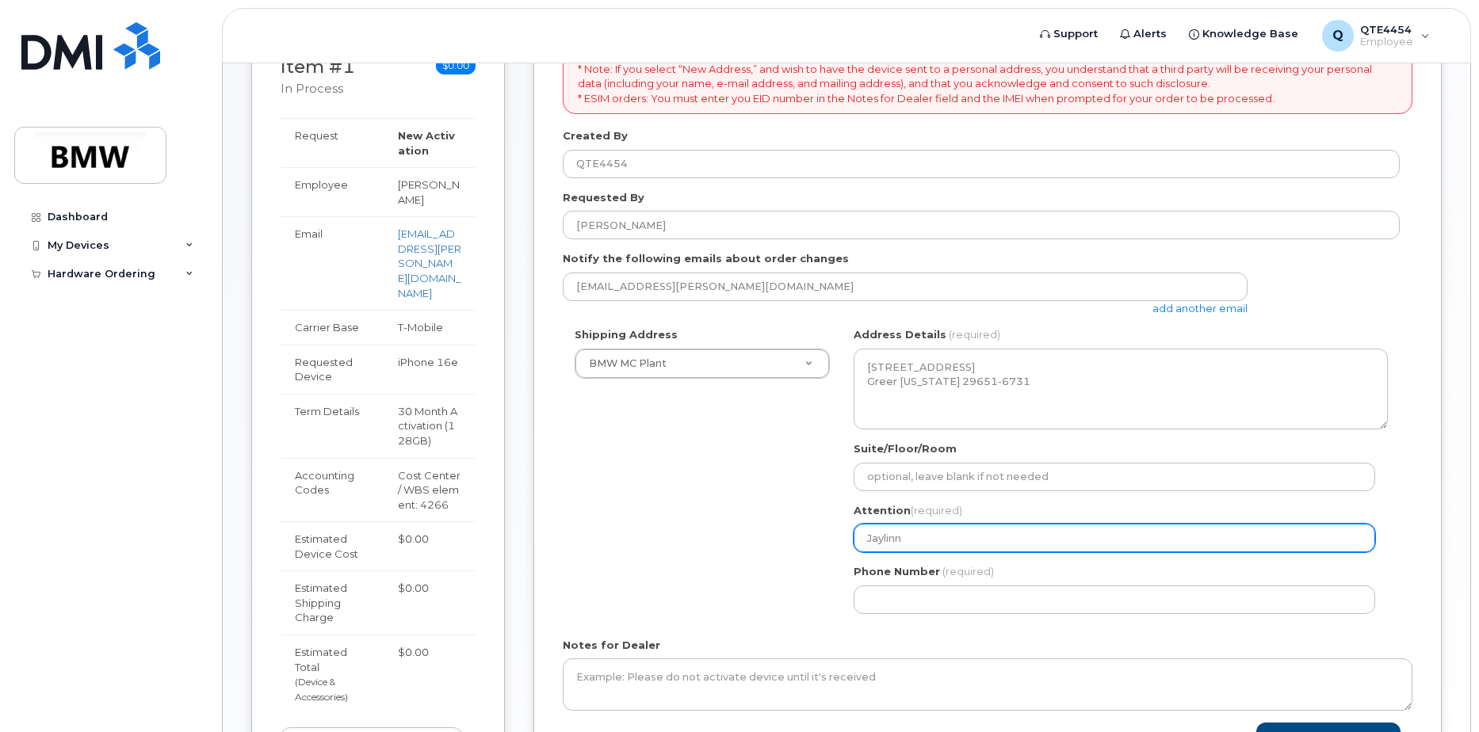
select select
type input "Jaylin"
select select
type input "Jaylin F"
select select
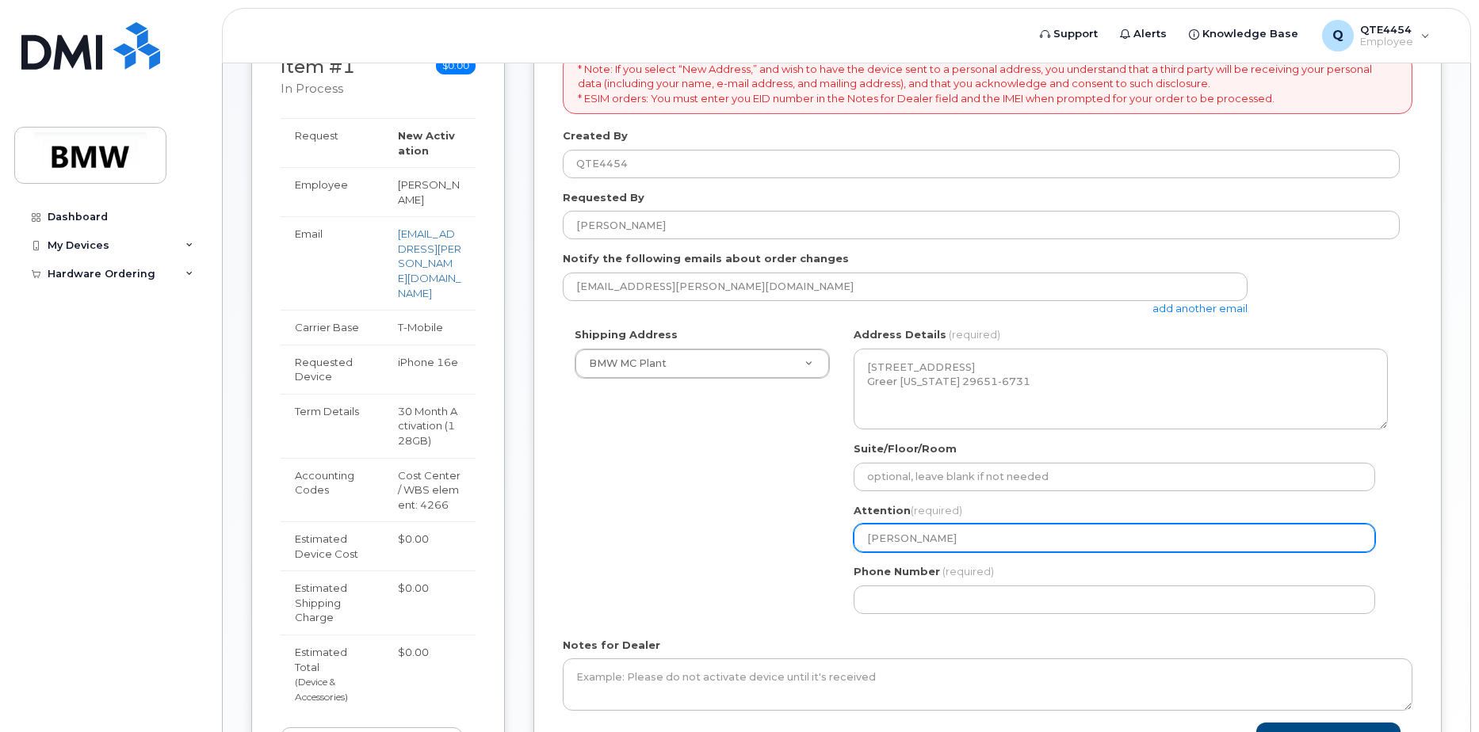
type input "Jaylin Fe"
select select
type input "Jaylin Fer"
select select
type input "Jaylin Ferg"
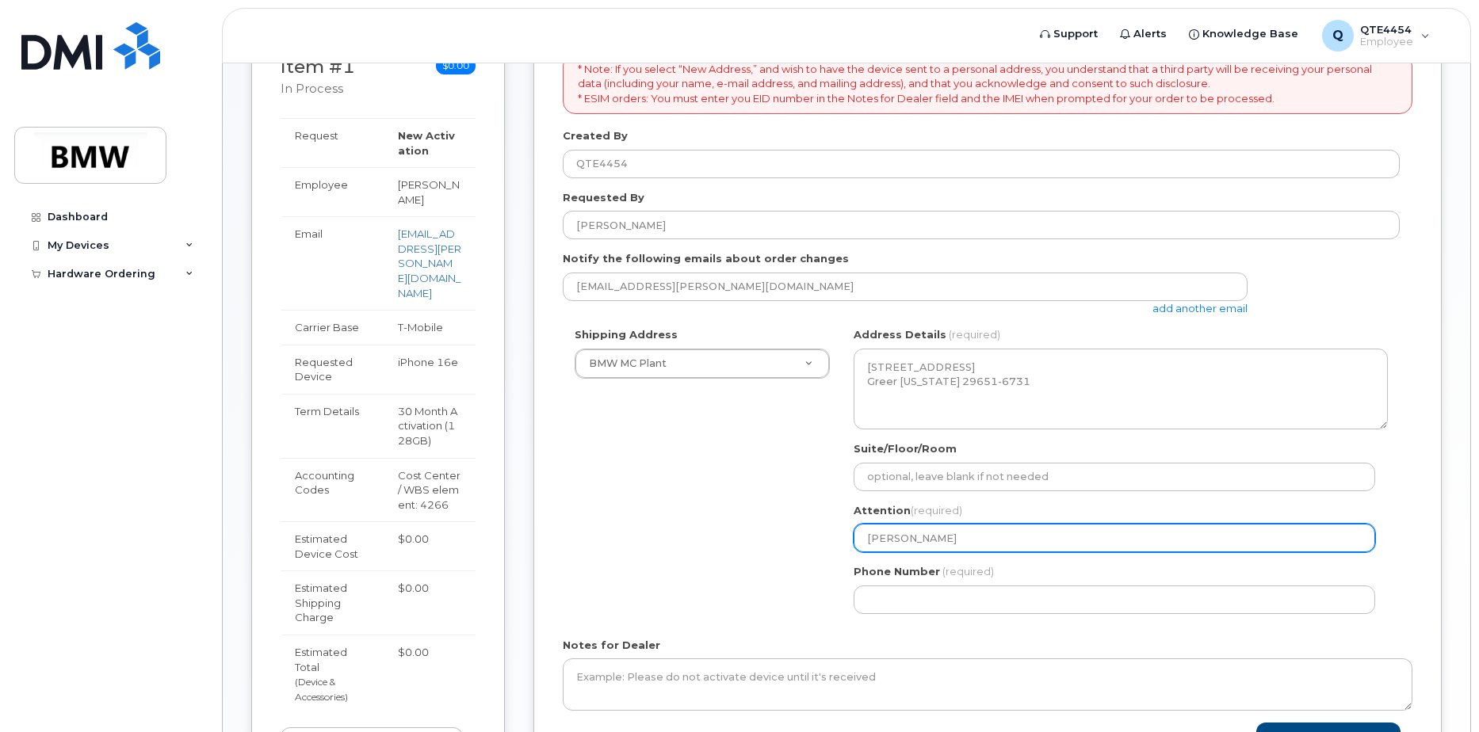
select select
type input "Jaylin Fergu"
select select
type input "Jaylin Fergus"
select select
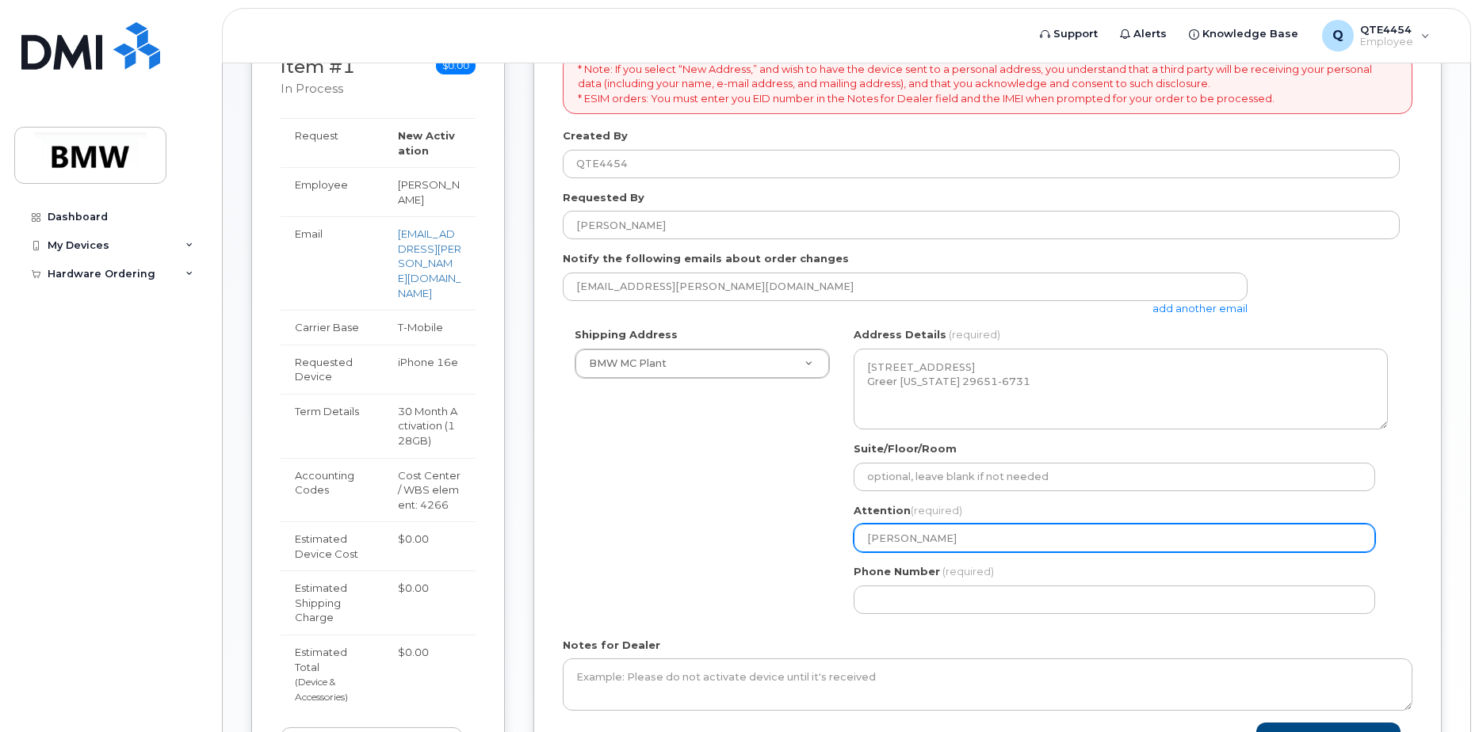
type input "Jaylin Ferguso"
select select
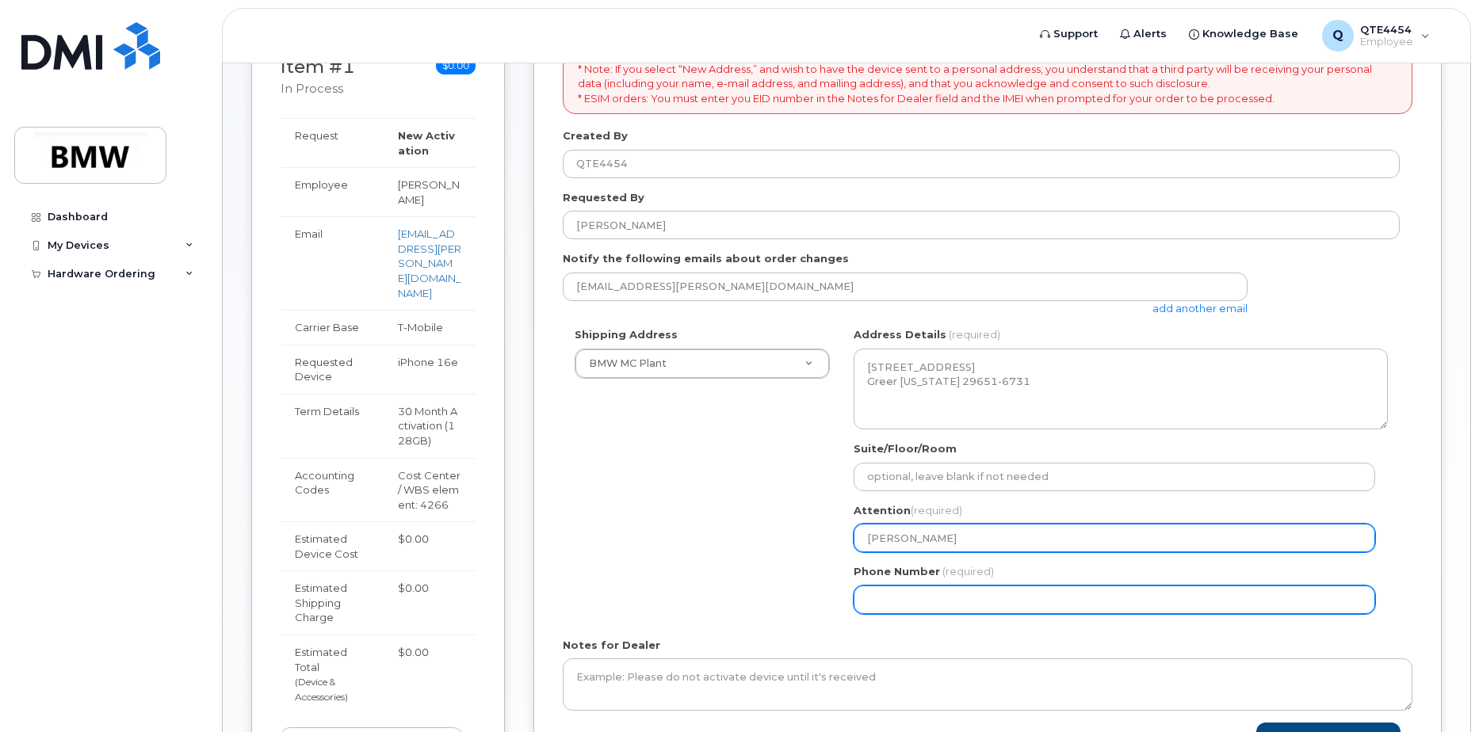
type input "[PERSON_NAME]"
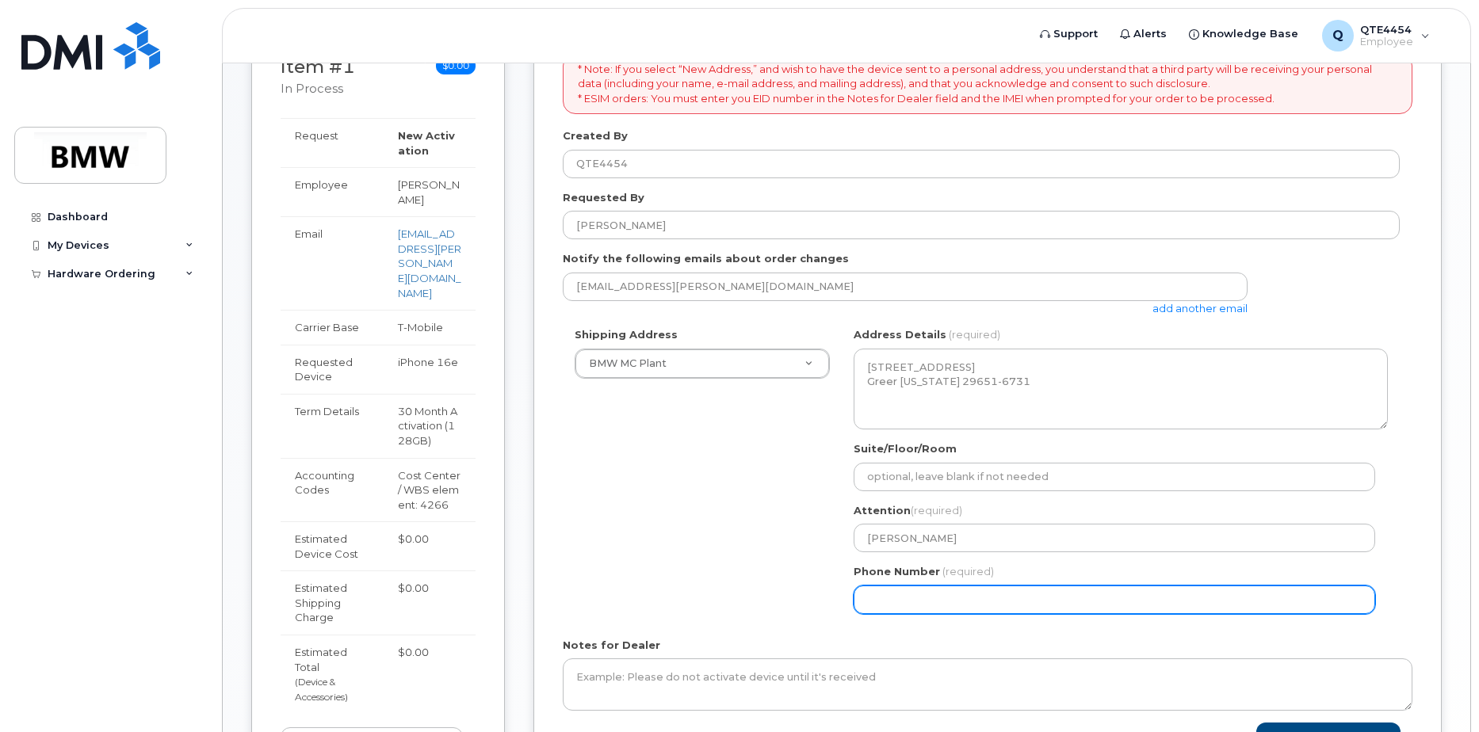
click at [928, 605] on input "Phone Number" at bounding box center [1113, 600] width 521 height 29
type input "8646419405"
select select
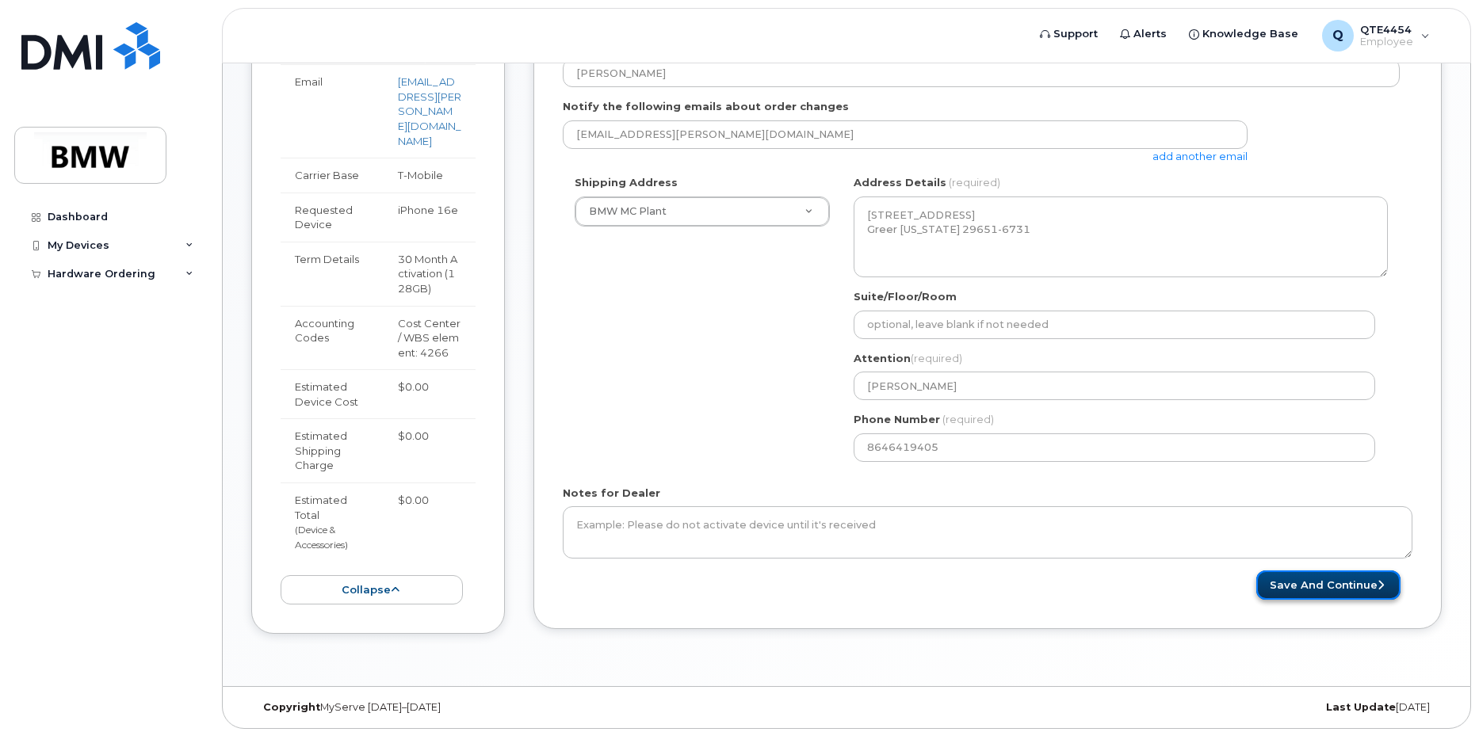
click at [1330, 578] on button "Save and Continue" at bounding box center [1328, 584] width 144 height 29
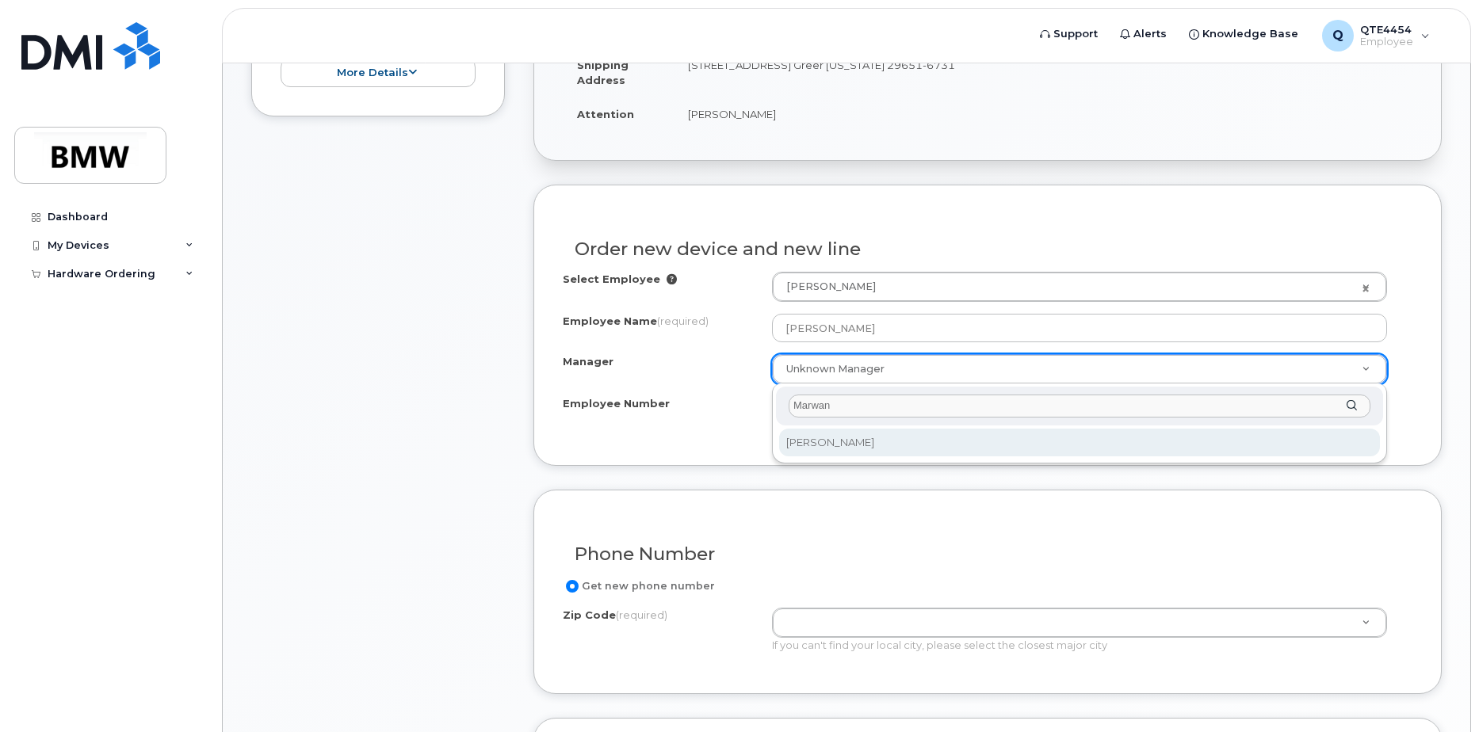
type input "Marwan"
select select "1895467"
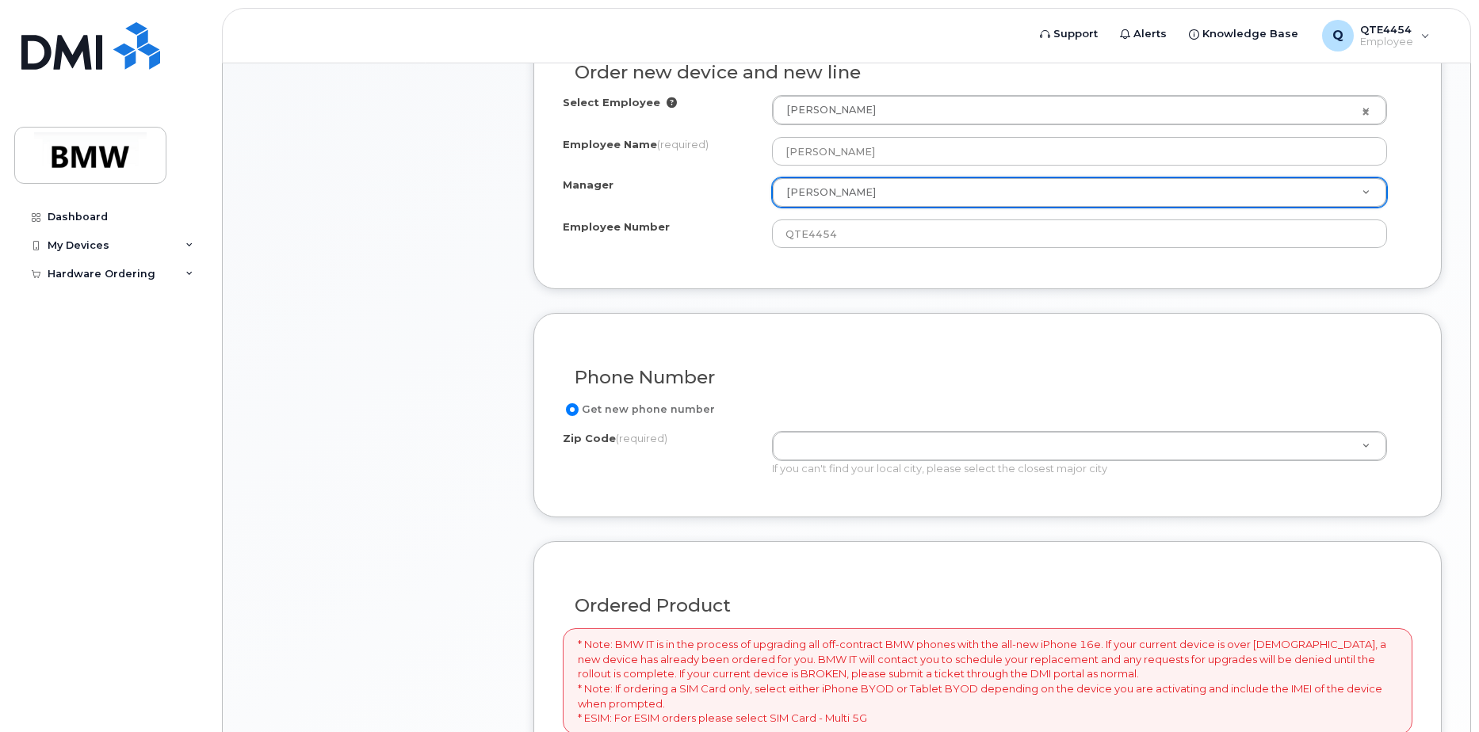
scroll to position [594, 0]
click at [833, 429] on div "Get new phone number Zip Code (required) Zip Code (required) Zip Code (required…" at bounding box center [987, 443] width 849 height 88
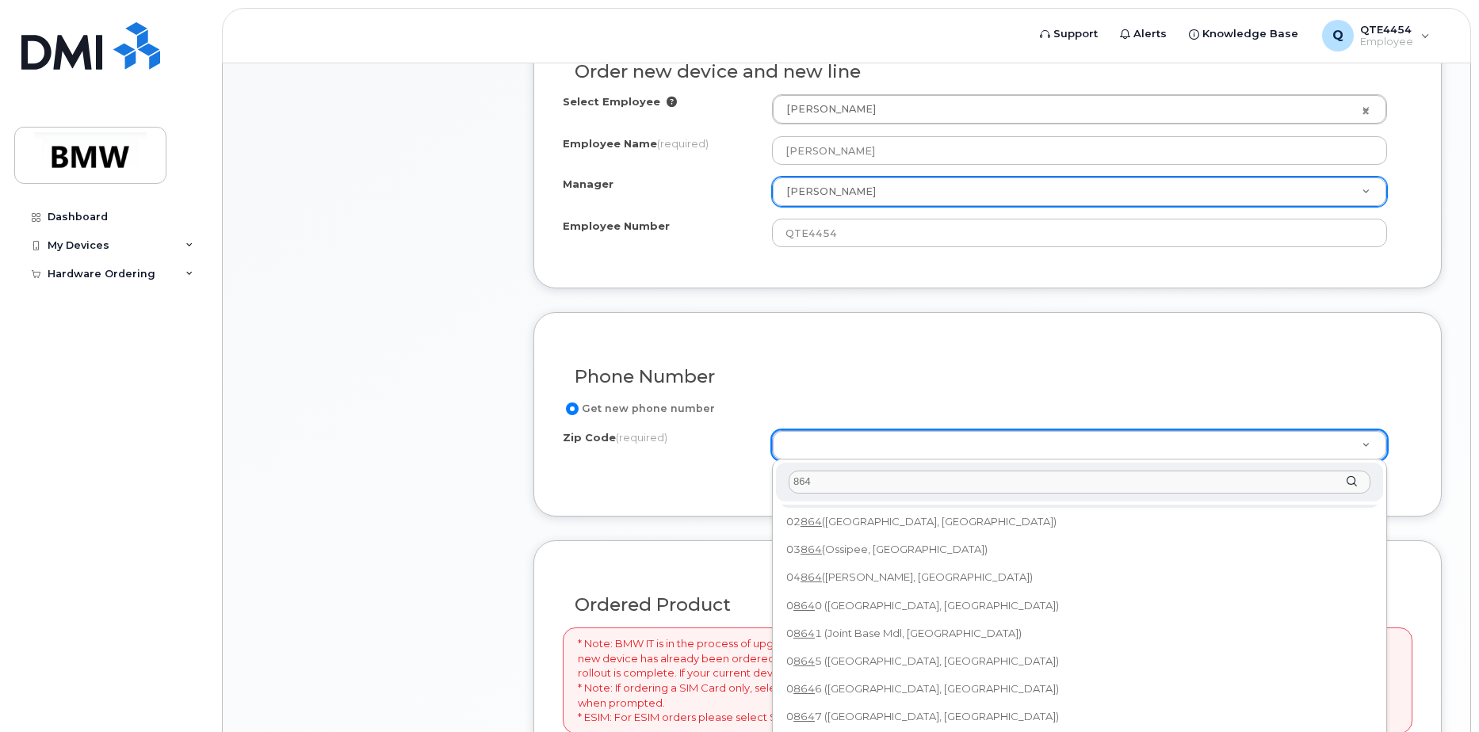
scroll to position [0, 0]
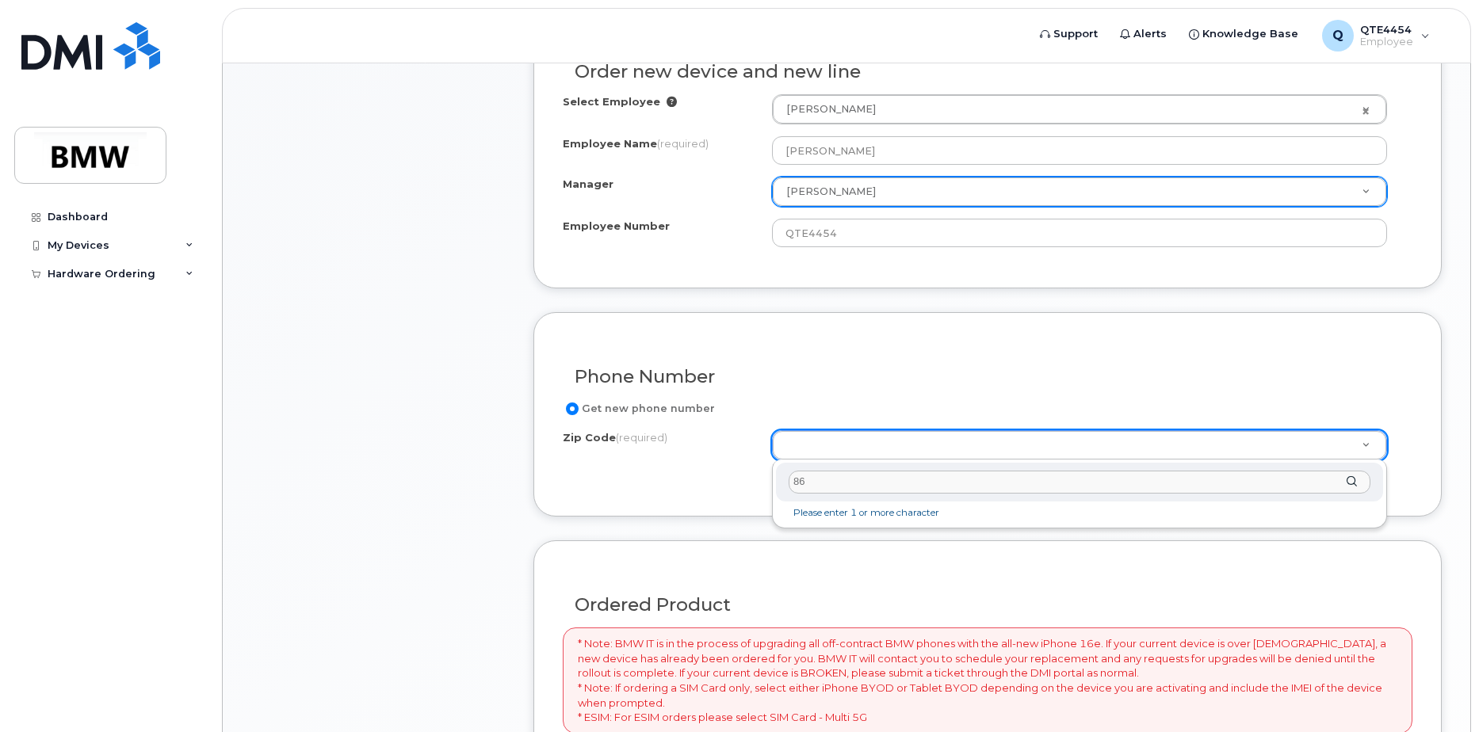
type input "8"
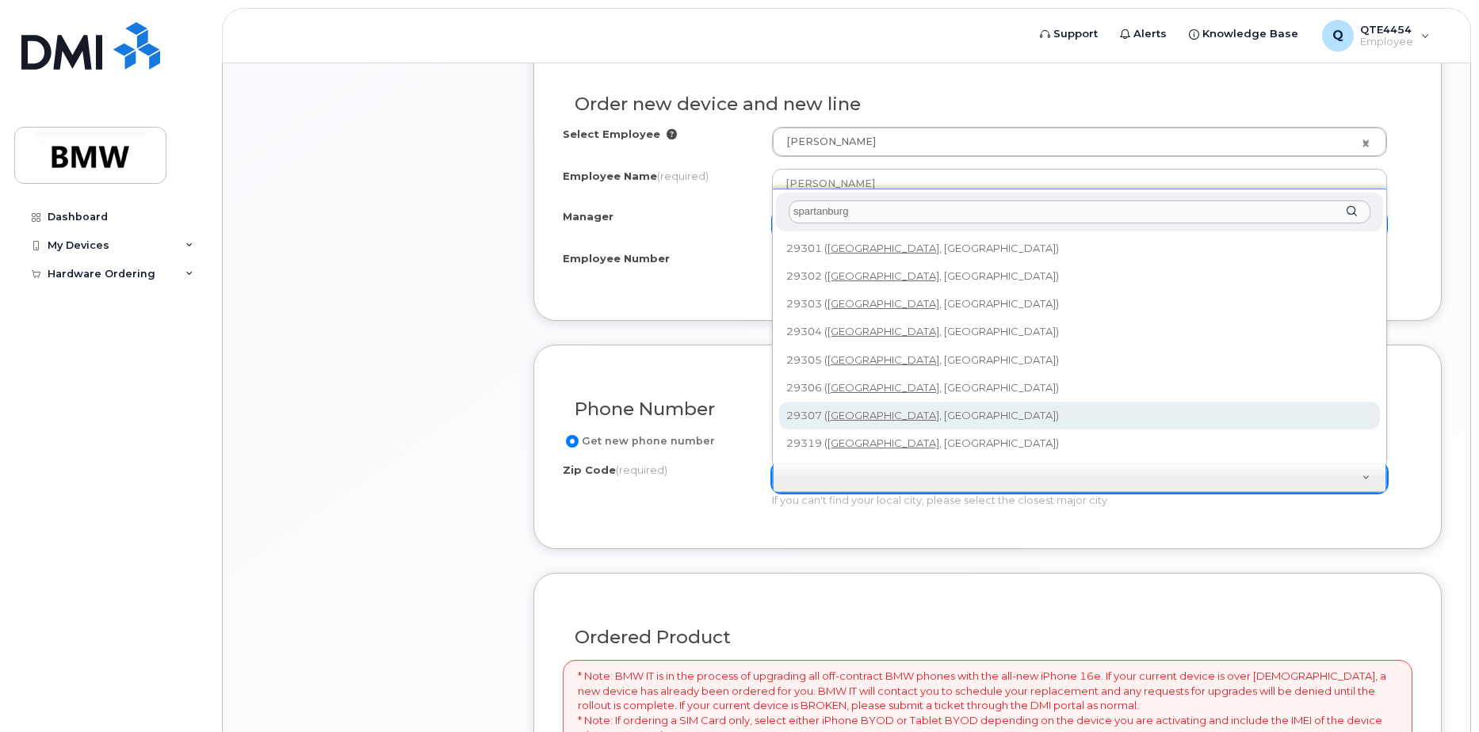
scroll to position [559, 0]
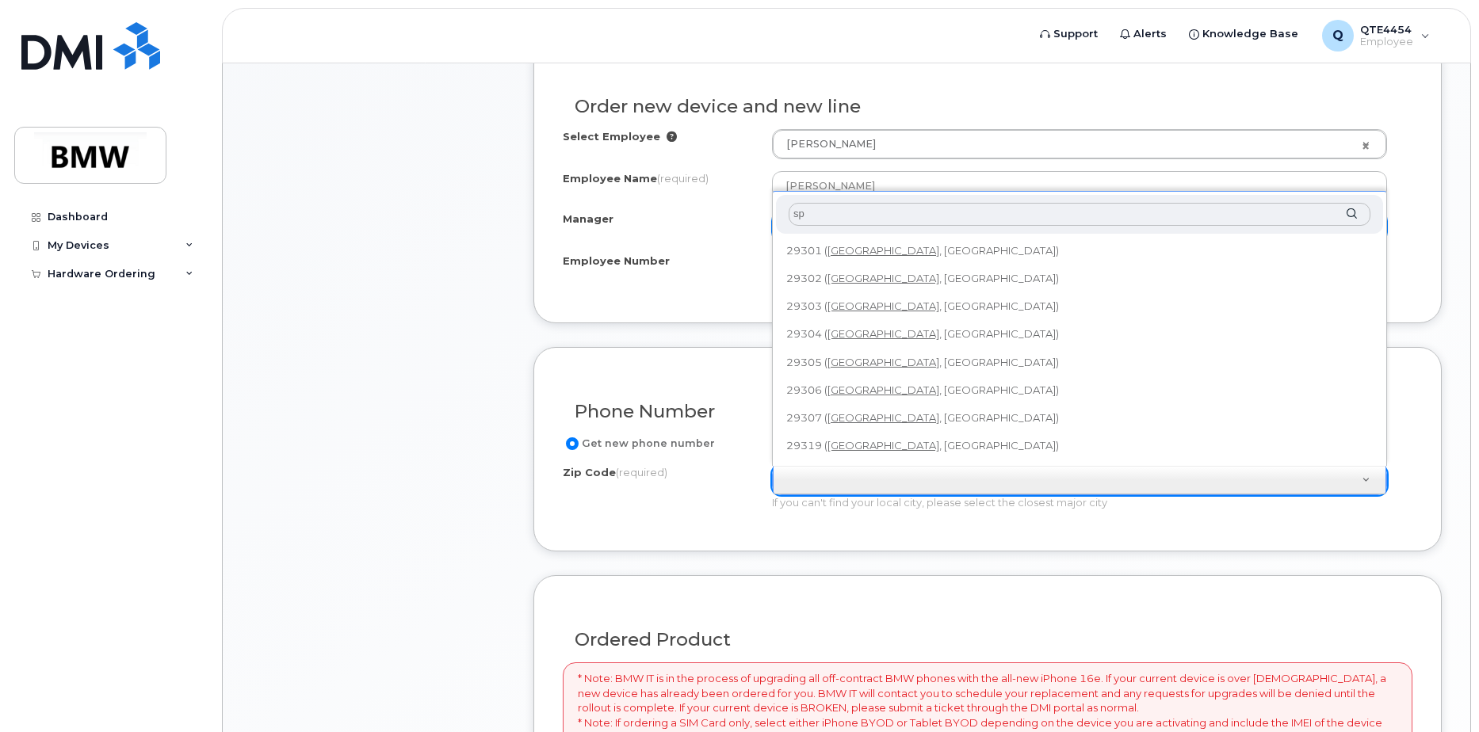
type input "s"
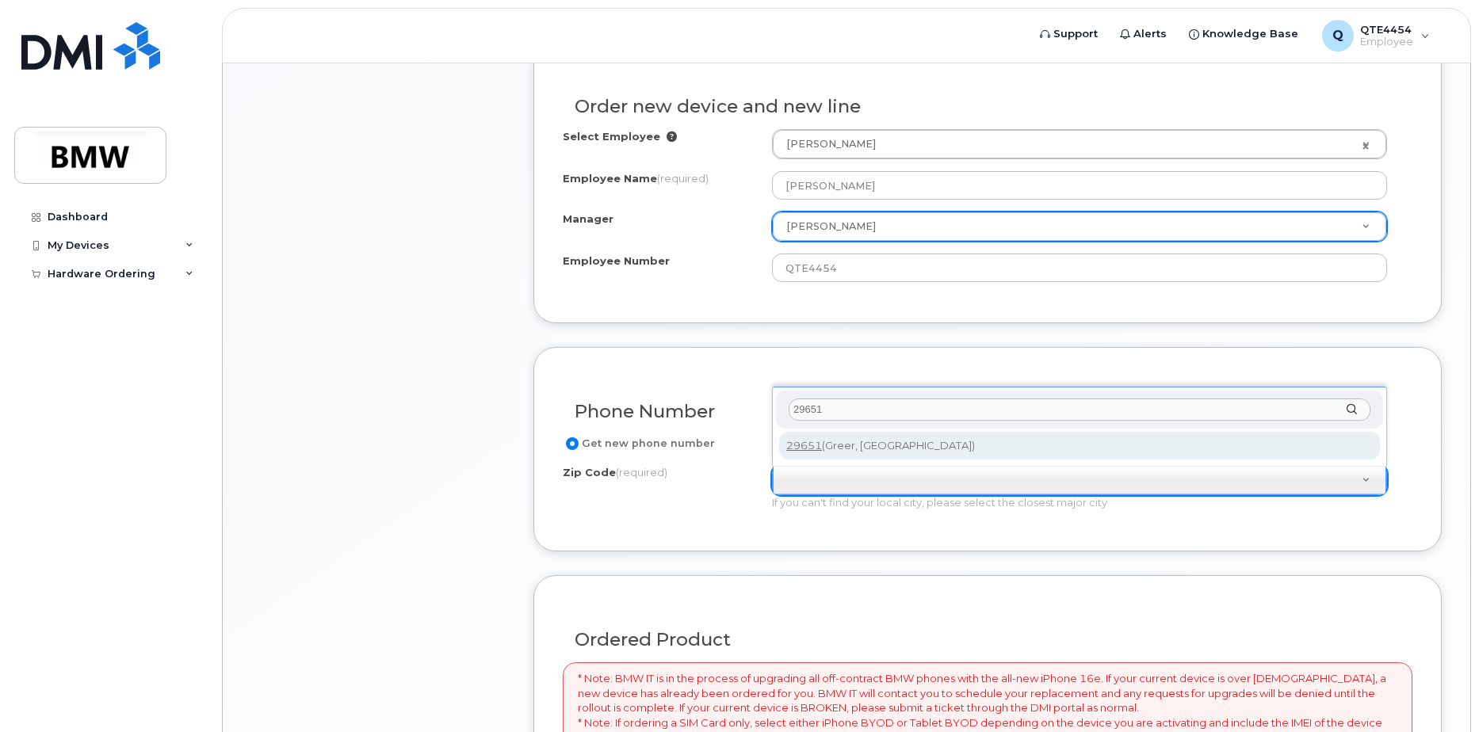
type input "29651"
type input "29651 (Greer, SC)"
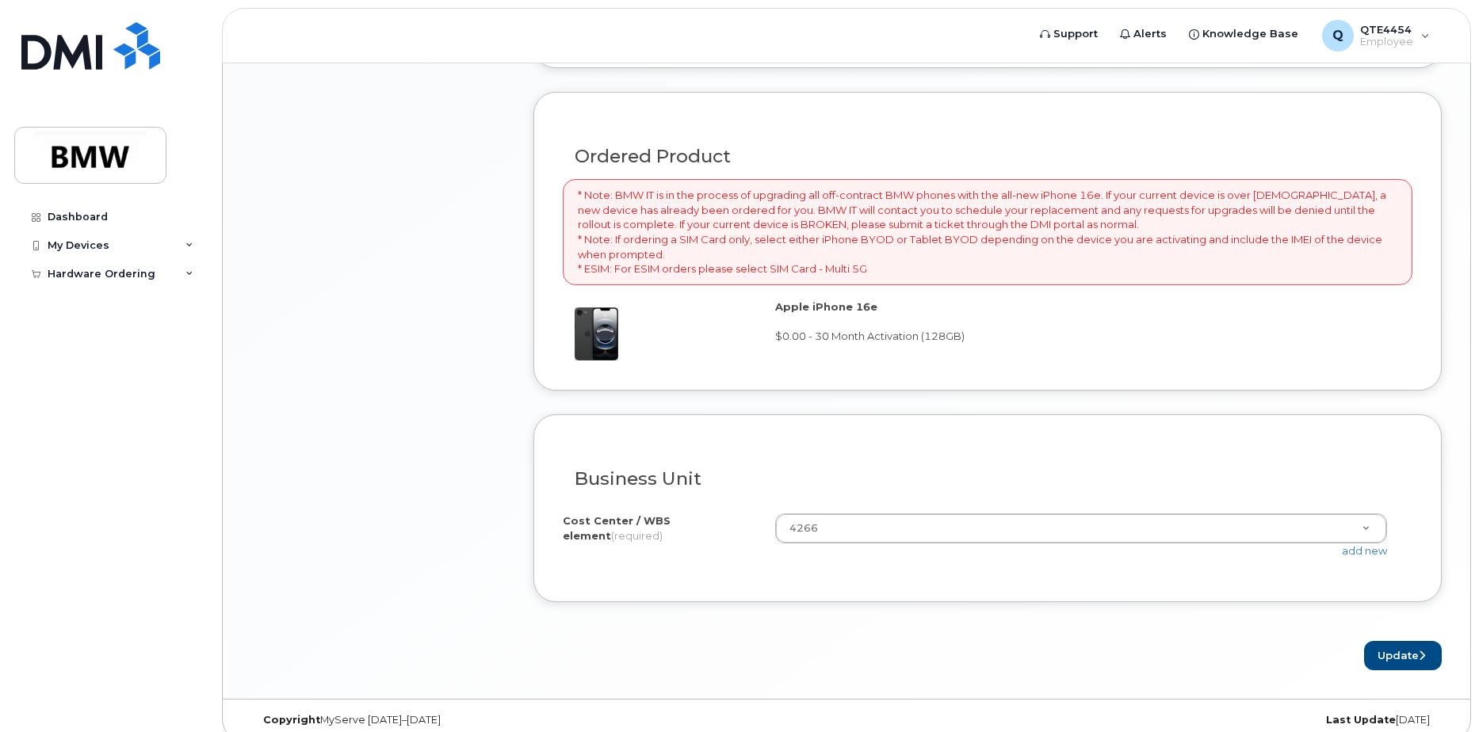
scroll to position [1044, 0]
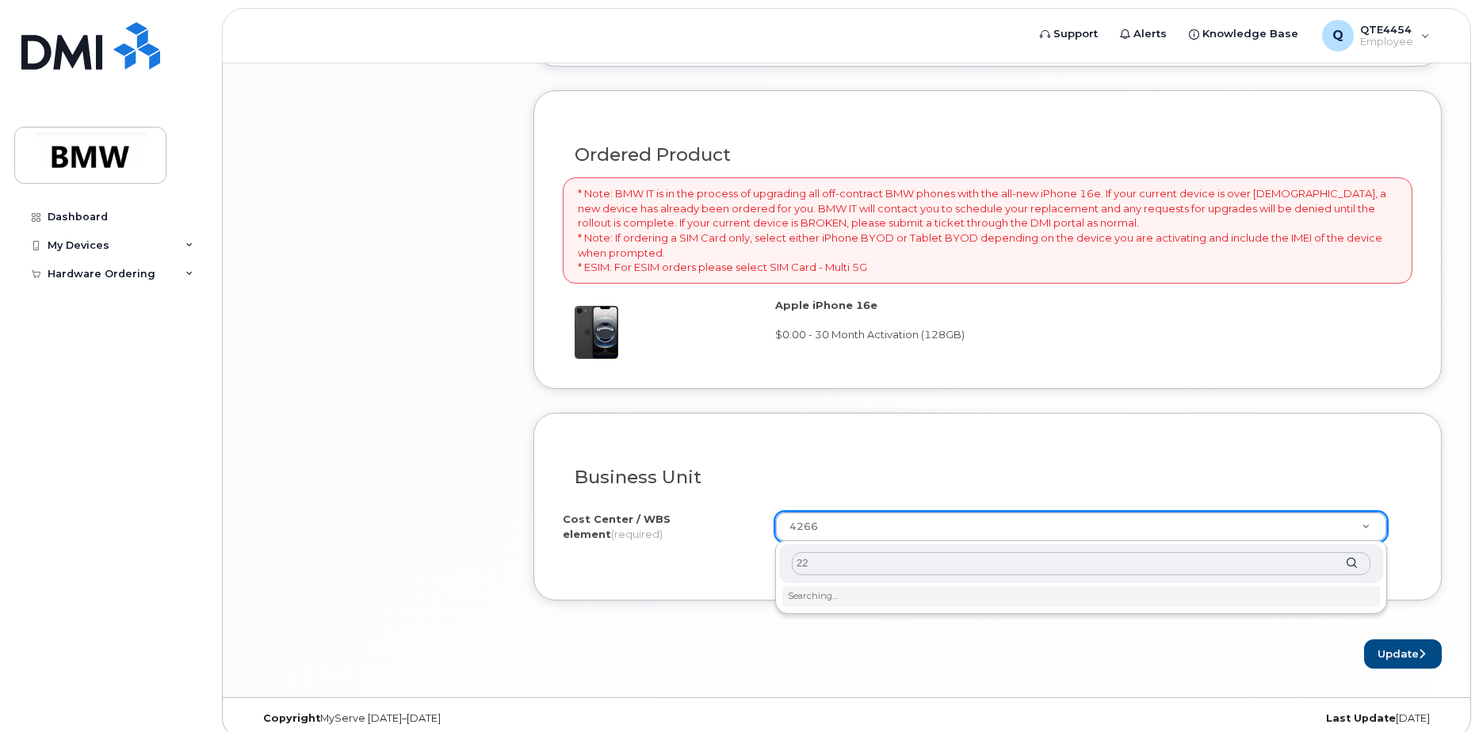
type input "2"
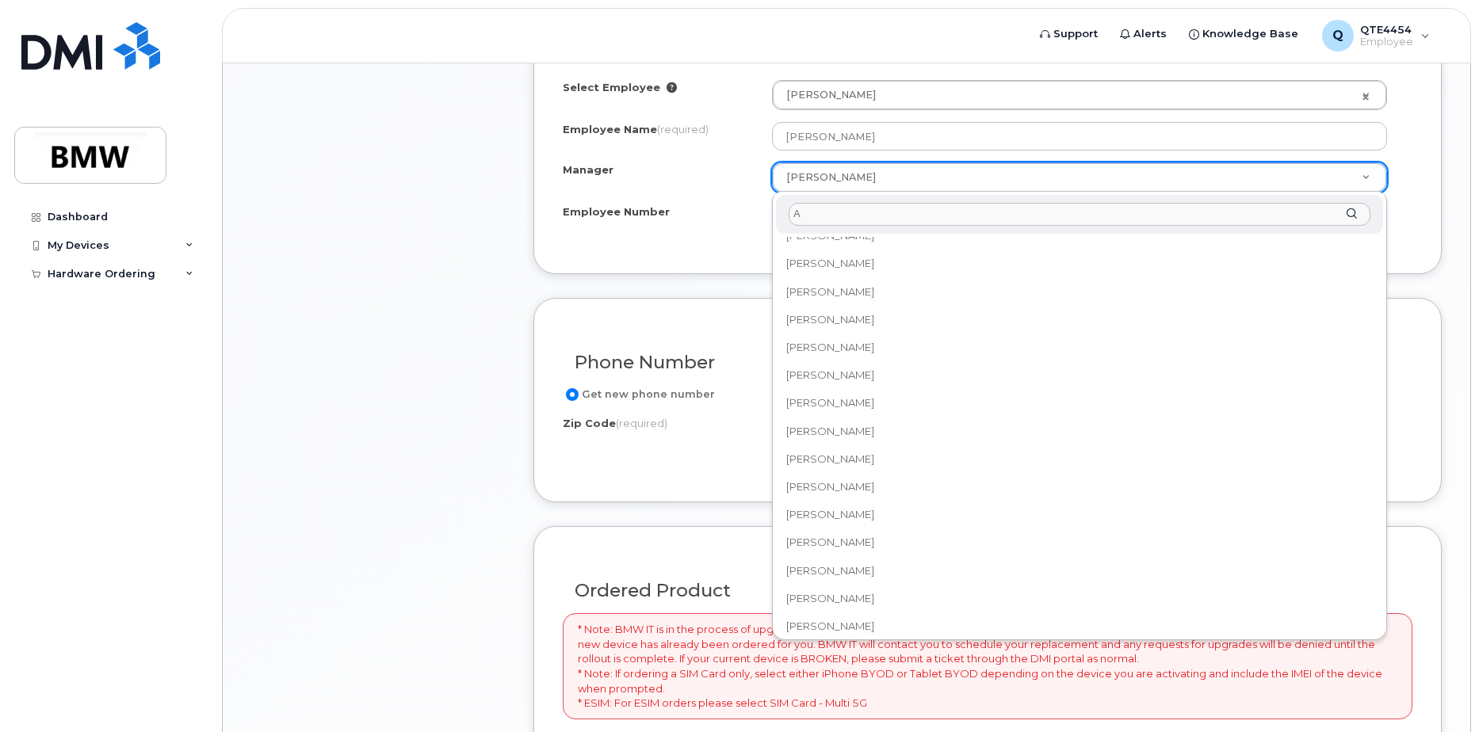
scroll to position [0, 0]
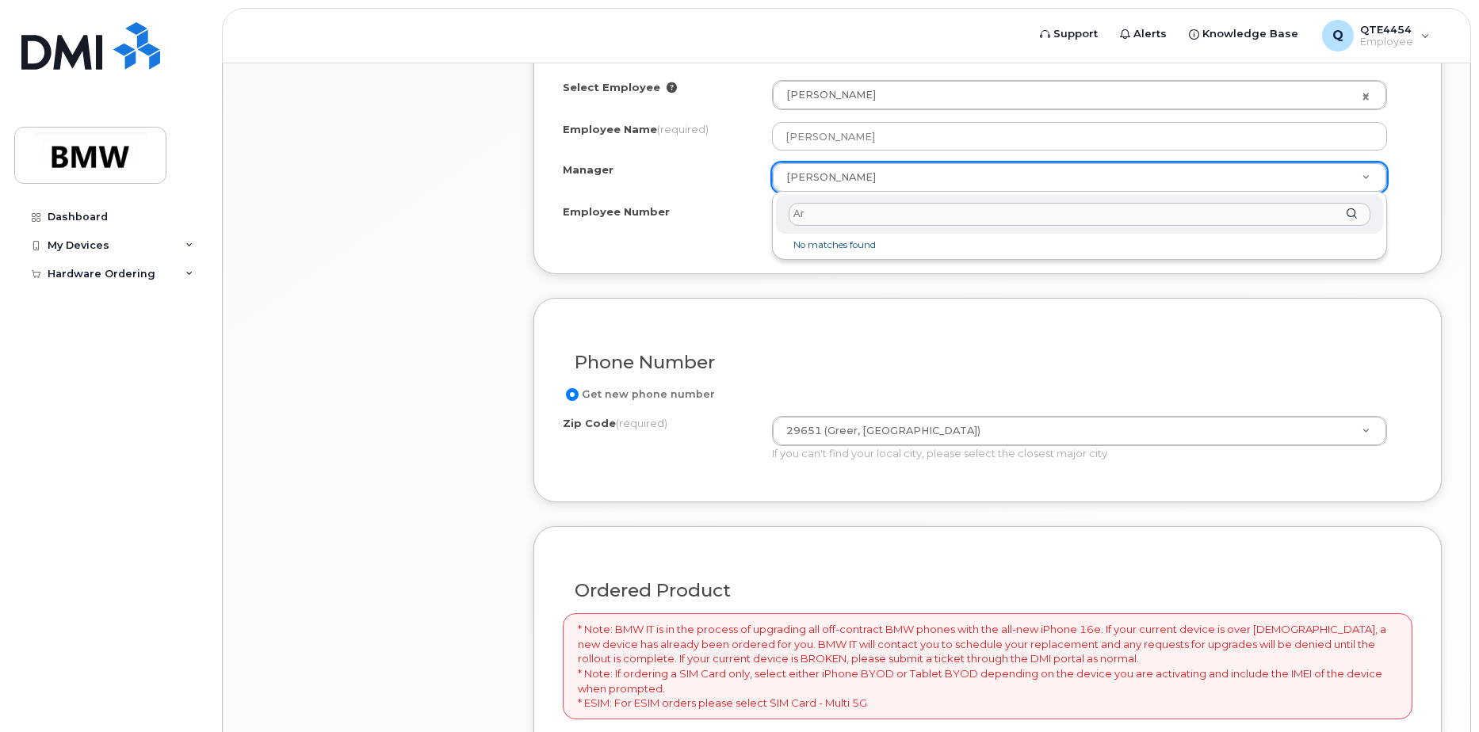
type input "A"
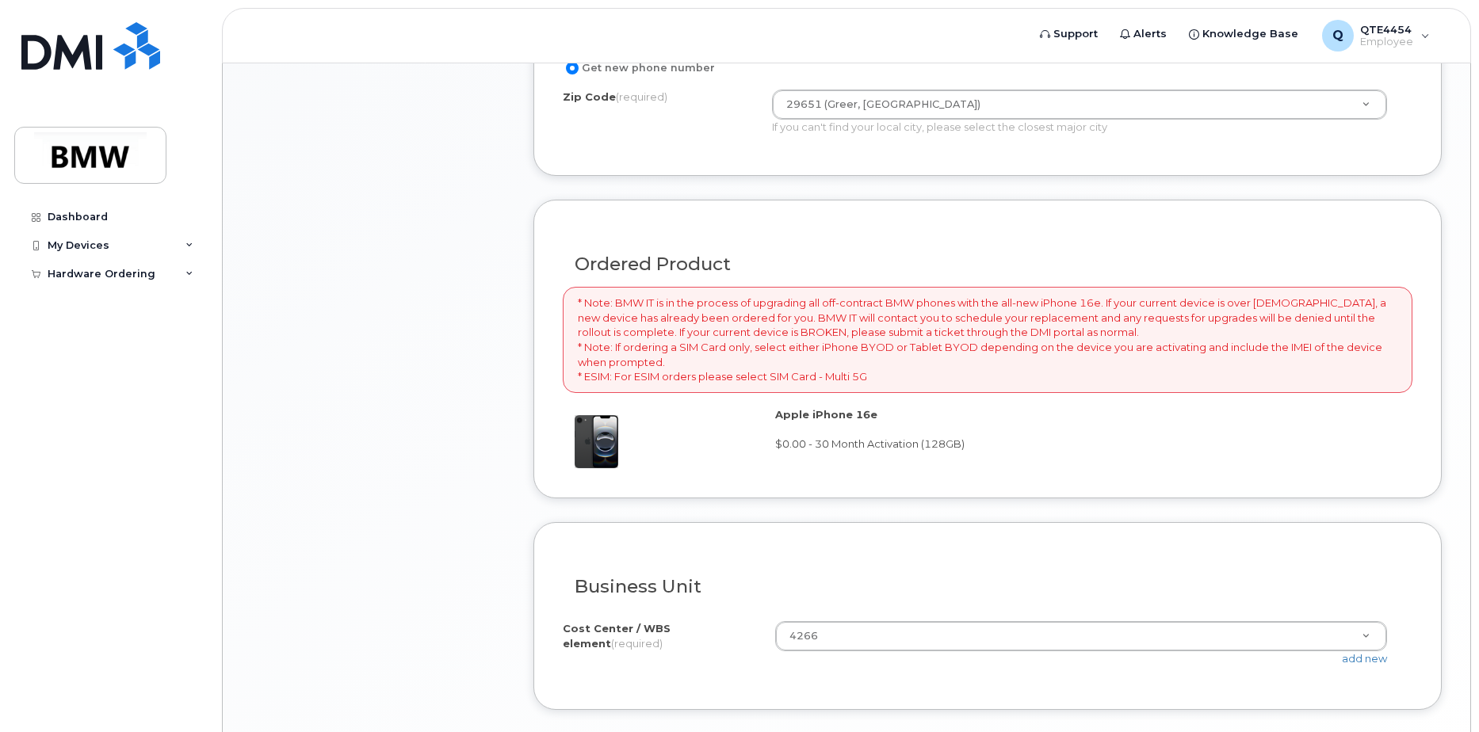
scroll to position [1060, 0]
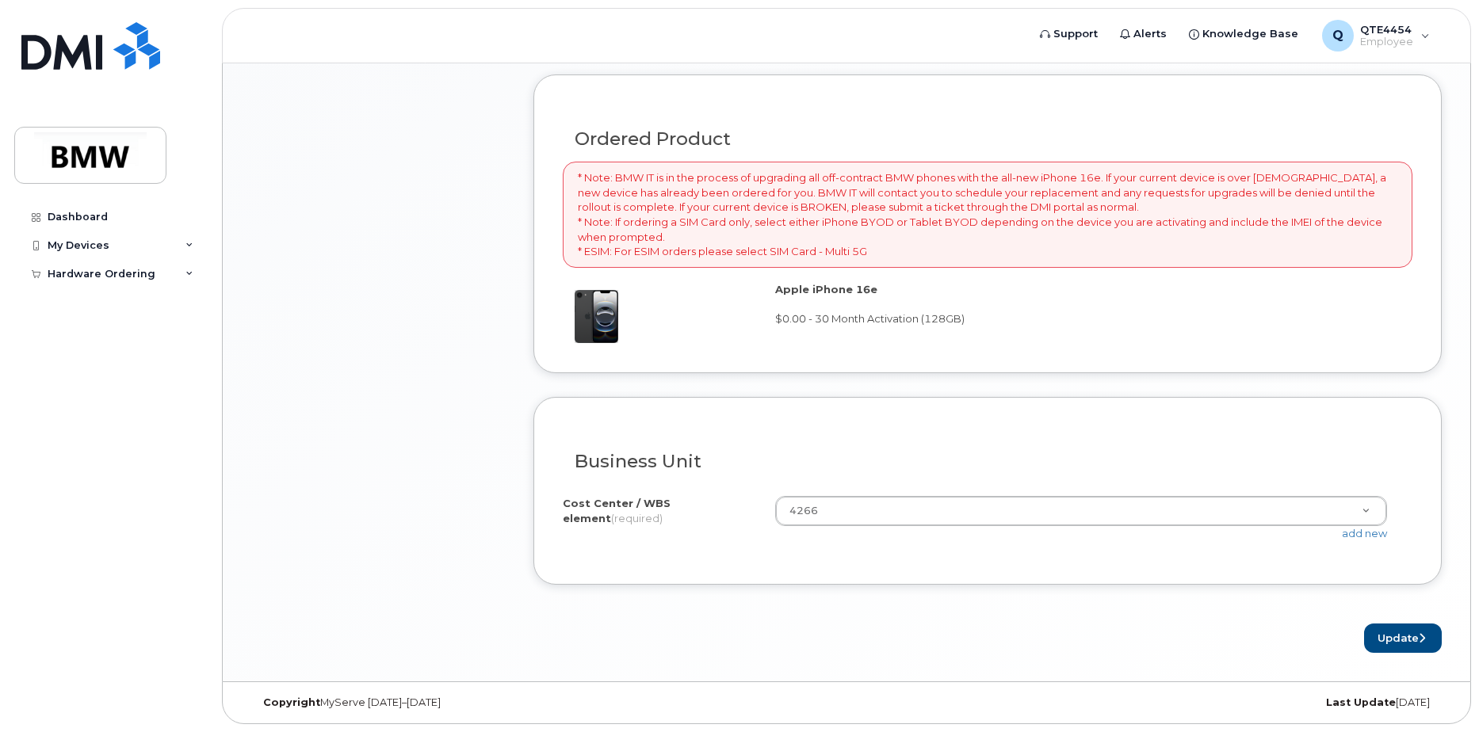
click at [1405, 622] on form "Existing User Additional cost to upgrading the device Selected device is Eligib…" at bounding box center [987, 97] width 908 height 1112
click at [1383, 640] on button "Update" at bounding box center [1403, 638] width 78 height 29
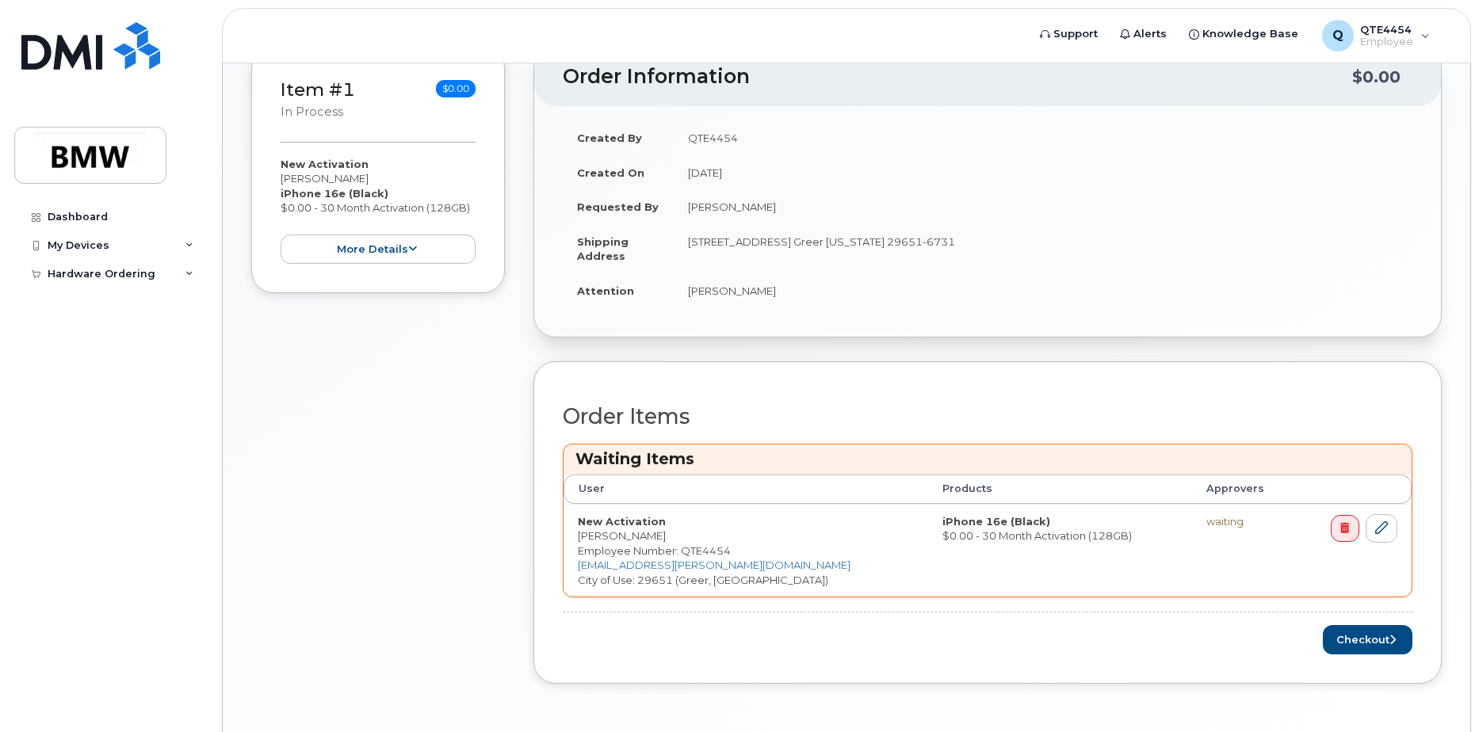
scroll to position [363, 0]
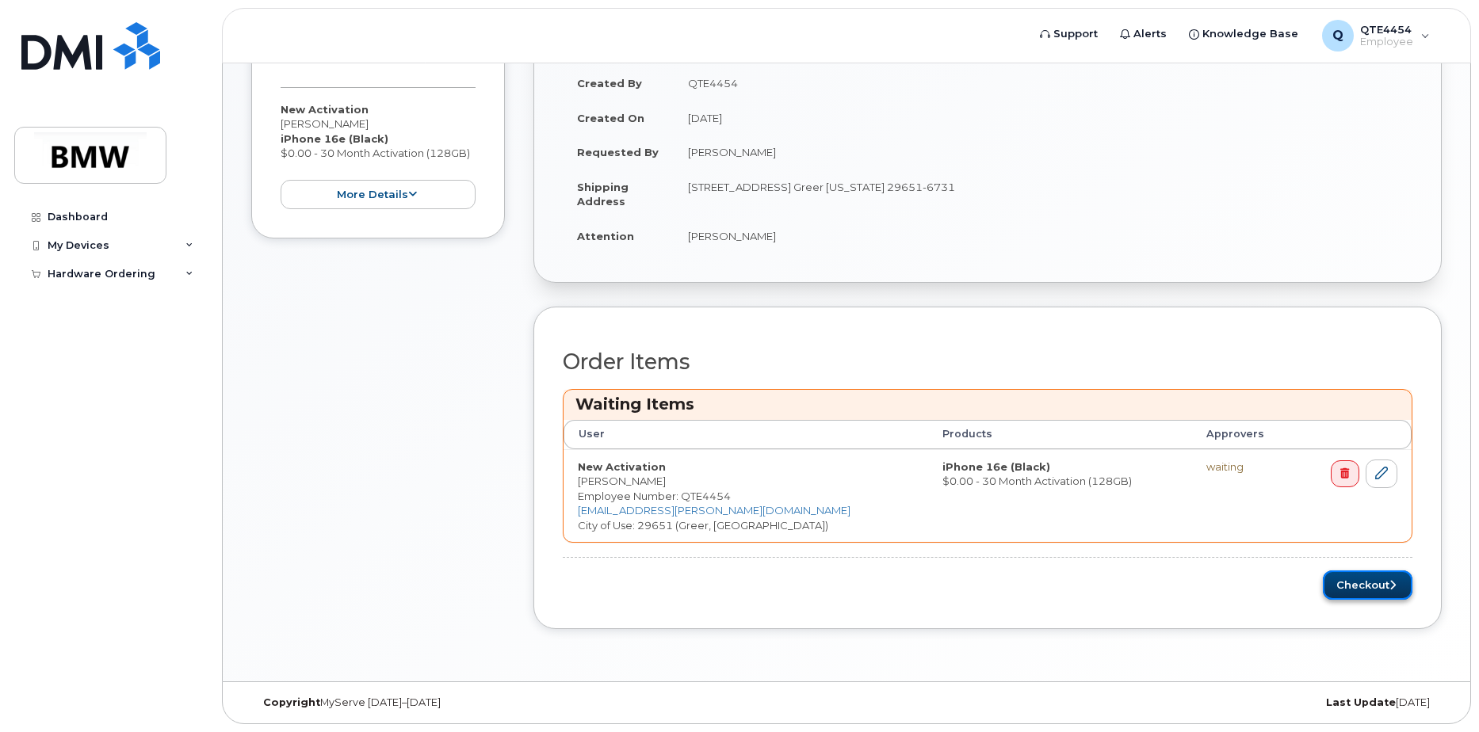
click at [1389, 584] on icon "submit" at bounding box center [1392, 585] width 6 height 10
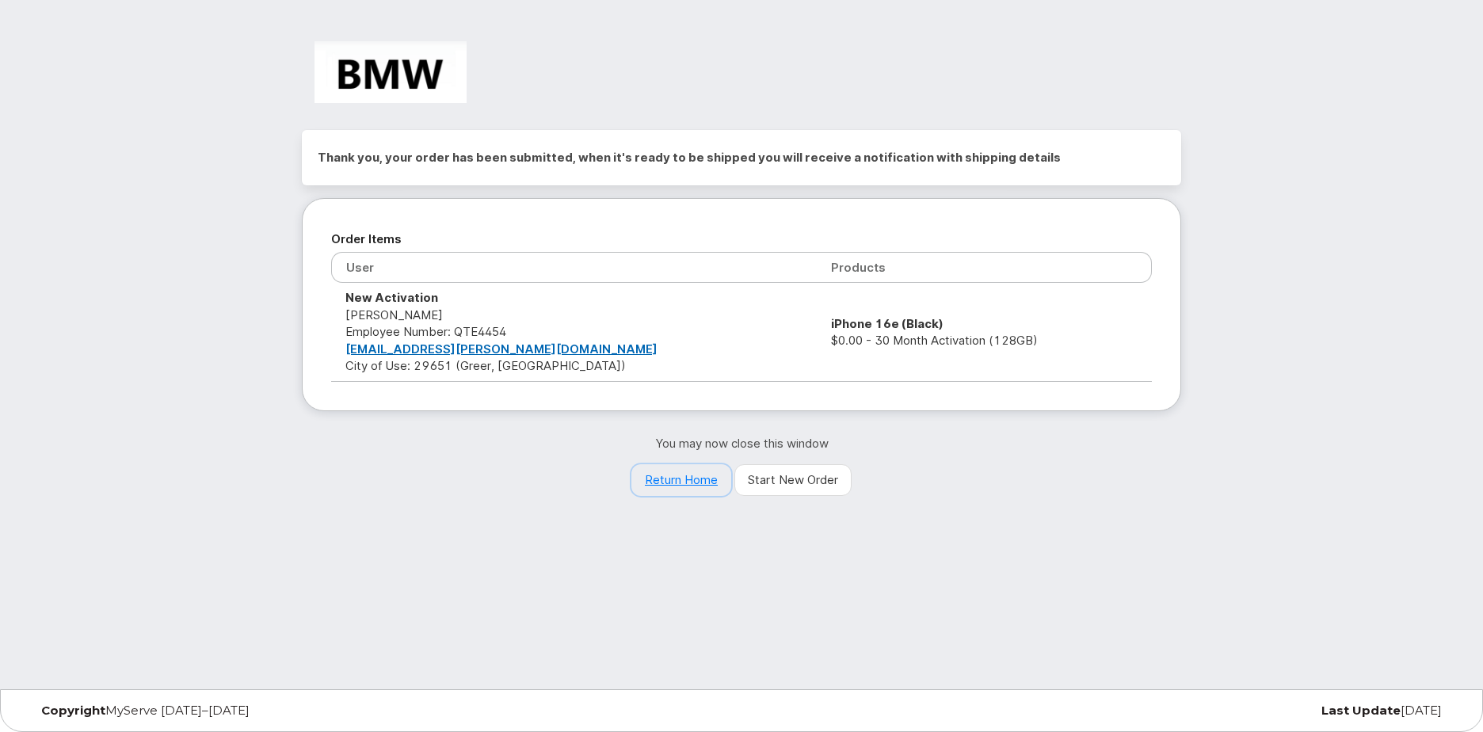
click at [690, 482] on link "Return Home" at bounding box center [682, 480] width 100 height 32
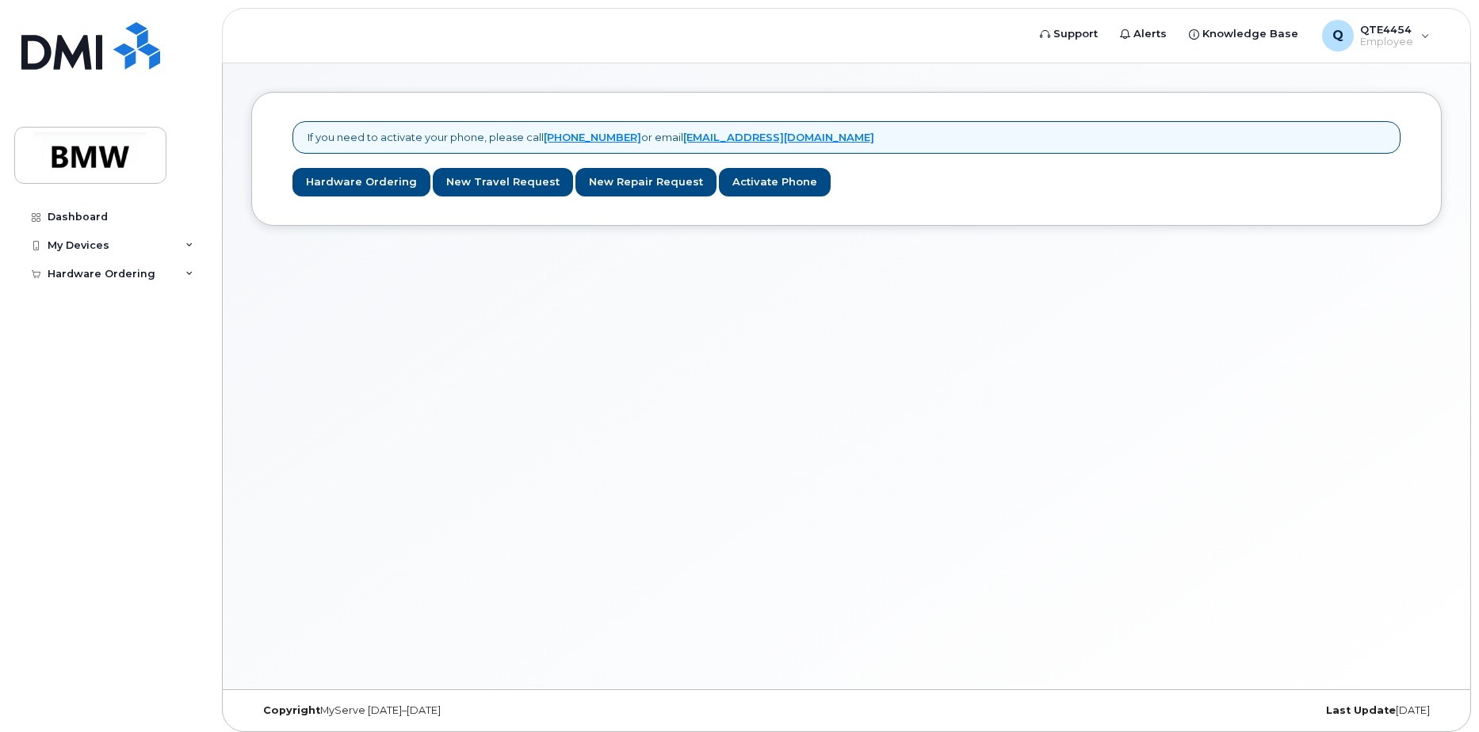
scroll to position [8, 0]
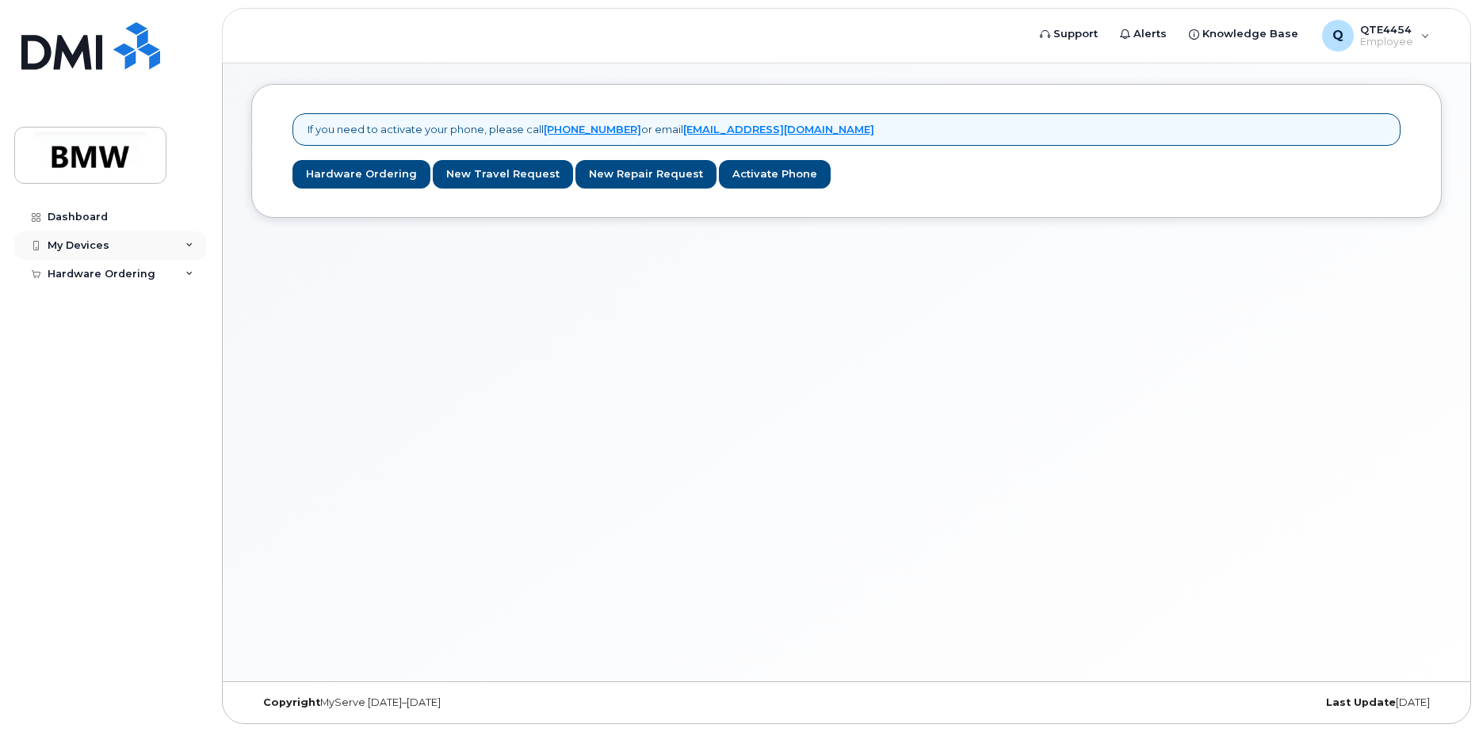
click at [158, 244] on div "My Devices" at bounding box center [110, 245] width 192 height 29
click at [152, 314] on div "Hardware Ordering" at bounding box center [110, 304] width 192 height 29
click at [95, 332] on div "My Orders" at bounding box center [83, 333] width 57 height 14
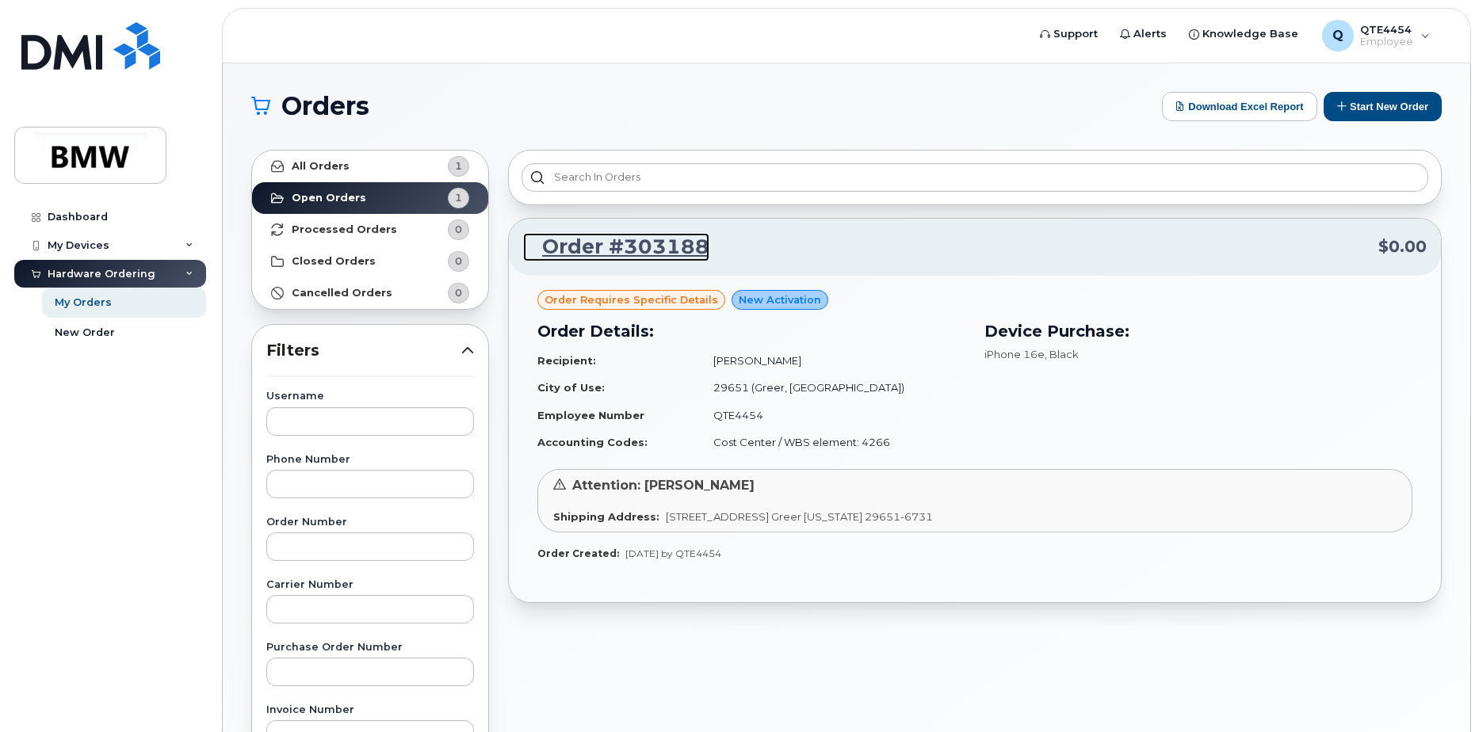
click at [609, 249] on link "Order #303188" at bounding box center [616, 247] width 186 height 29
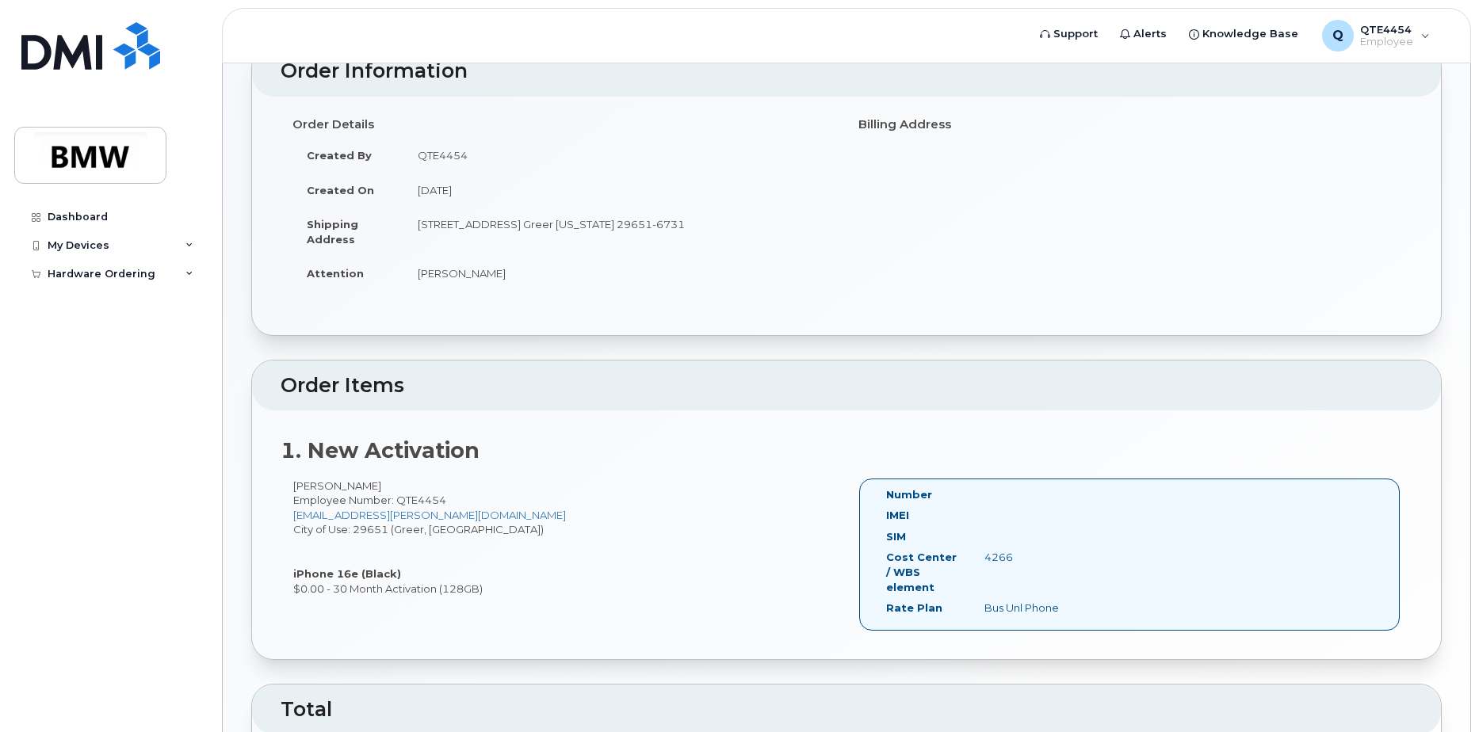
scroll to position [353, 0]
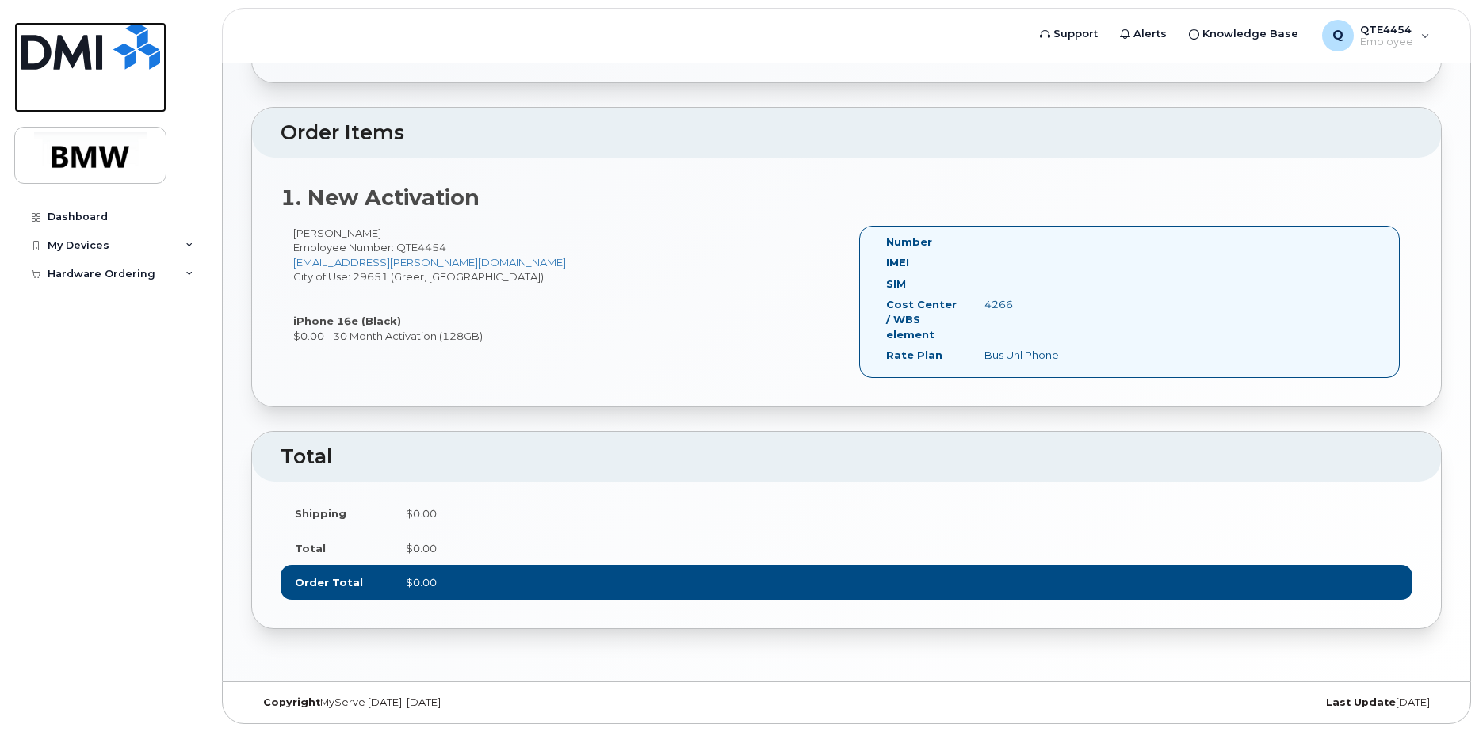
click at [45, 80] on link at bounding box center [90, 67] width 152 height 90
